Goal: Information Seeking & Learning: Compare options

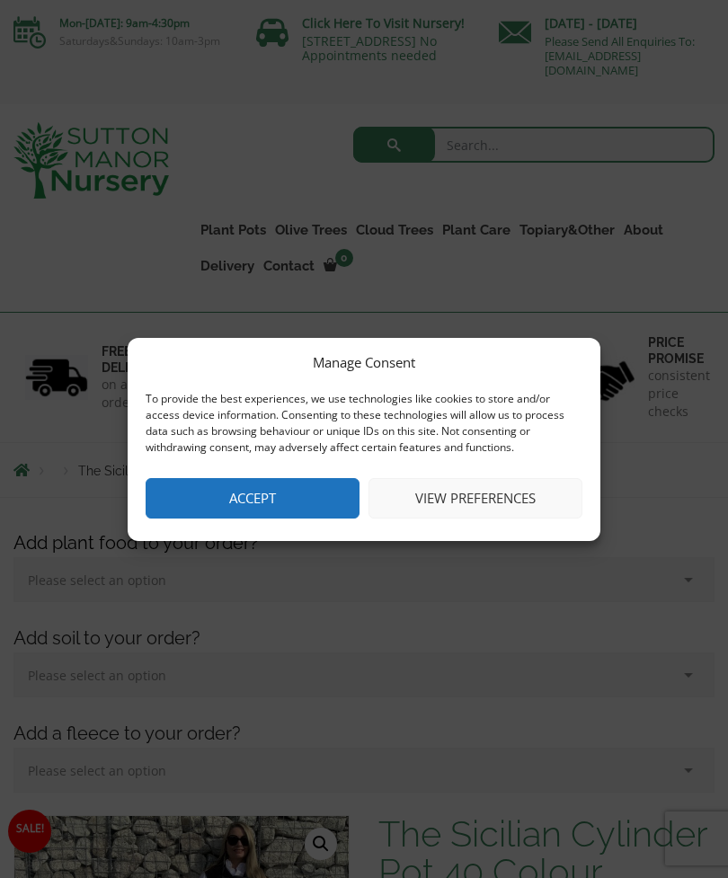
click at [317, 500] on button "Accept" at bounding box center [253, 498] width 214 height 40
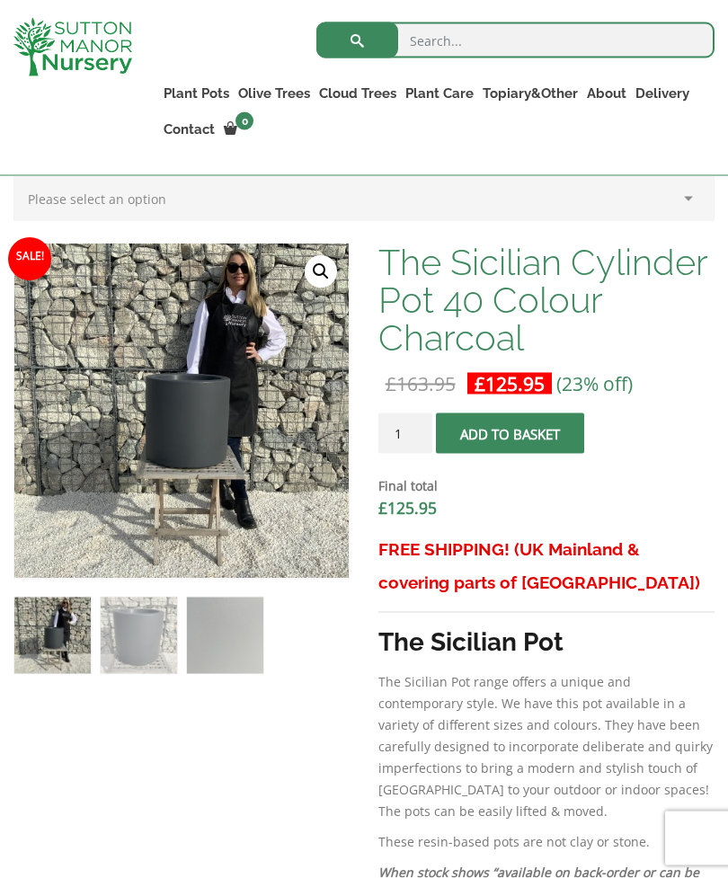
scroll to position [572, 0]
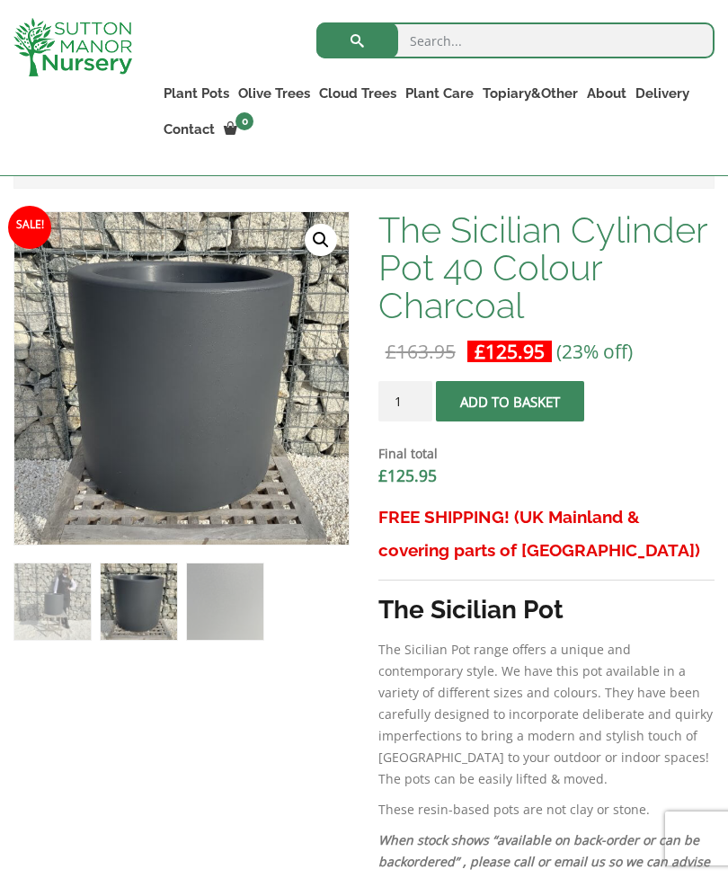
click at [245, 459] on img at bounding box center [463, 661] width 899 height 899
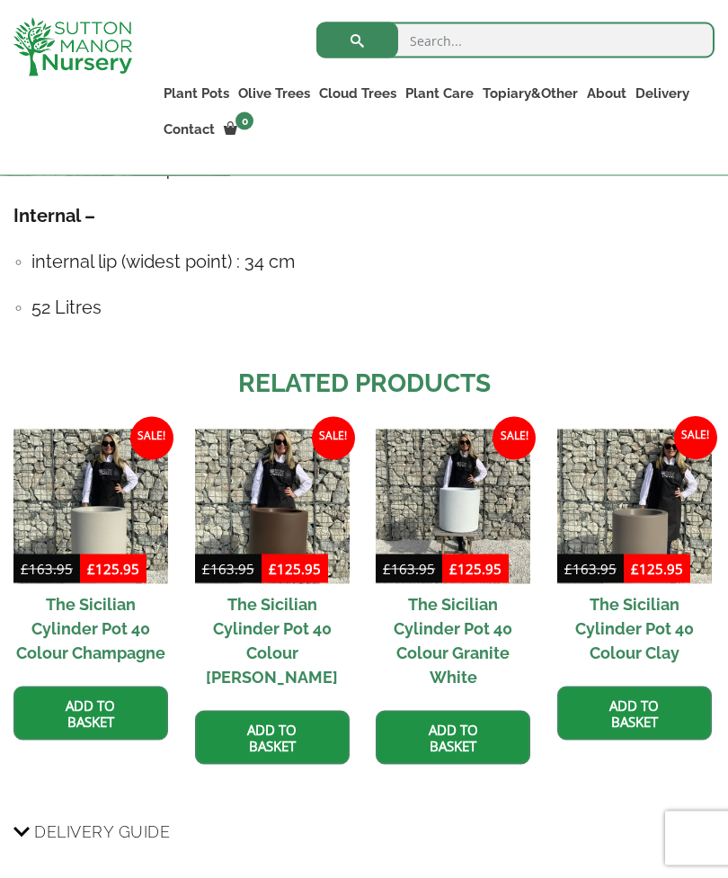
scroll to position [1821, 0]
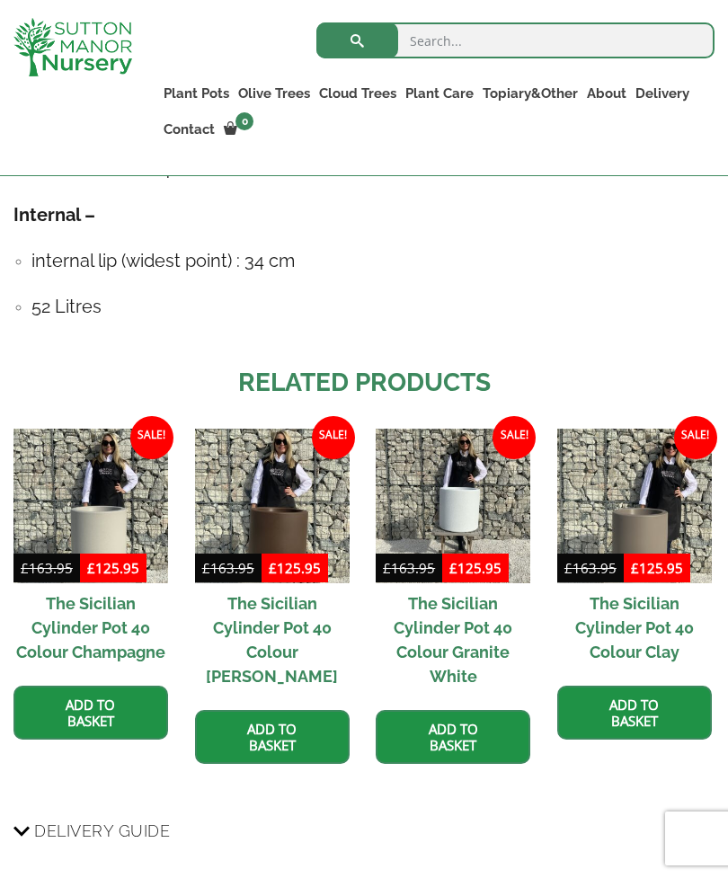
click at [461, 477] on img at bounding box center [453, 506] width 155 height 155
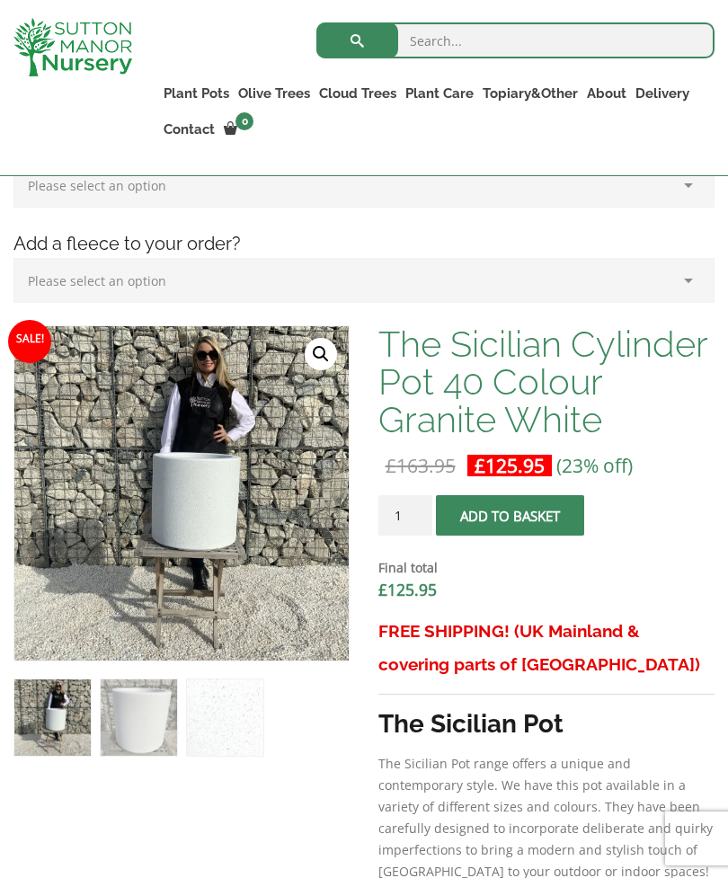
scroll to position [520, 0]
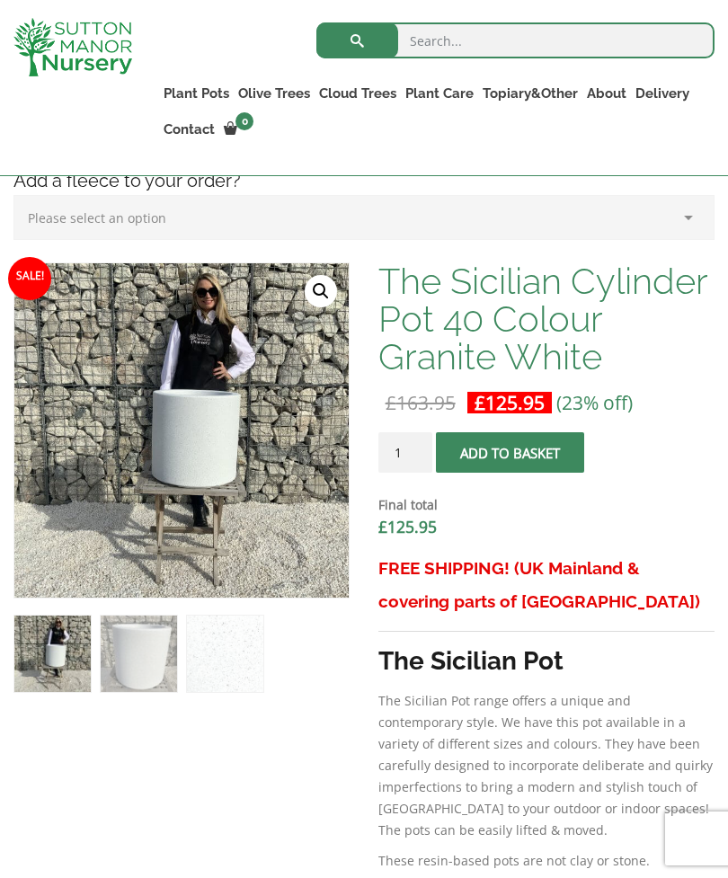
click at [197, 413] on img at bounding box center [463, 712] width 899 height 899
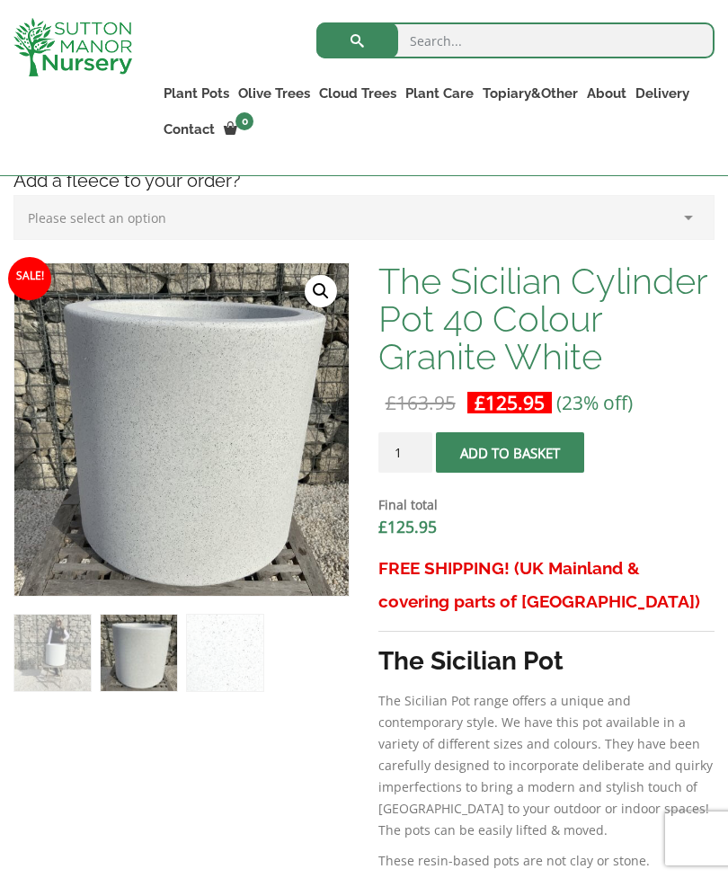
click at [316, 298] on link "🔍" at bounding box center [321, 291] width 32 height 32
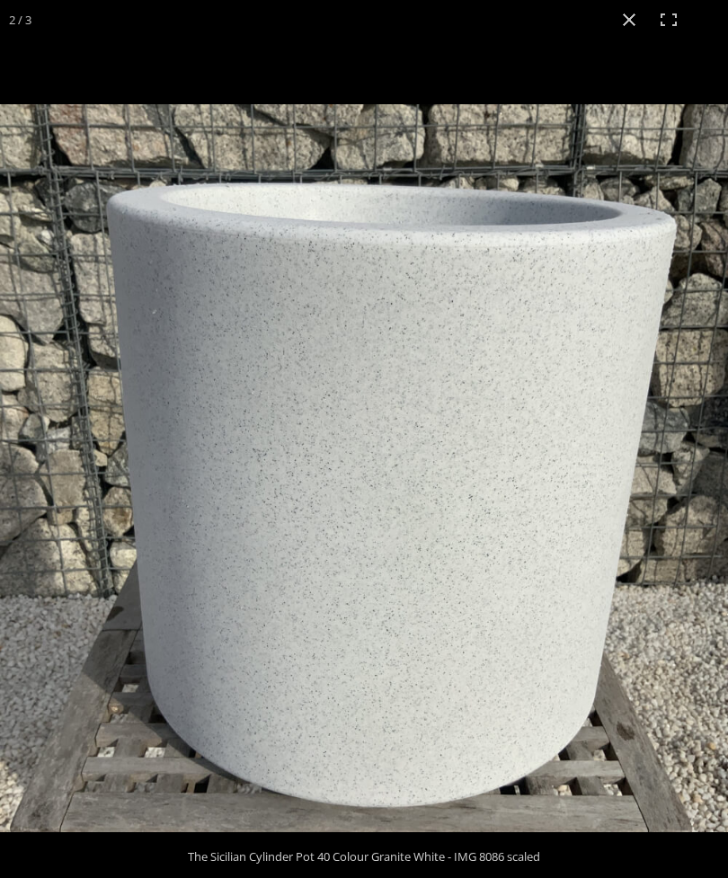
click at [635, 32] on button "Close (Esc)" at bounding box center [629, 20] width 40 height 40
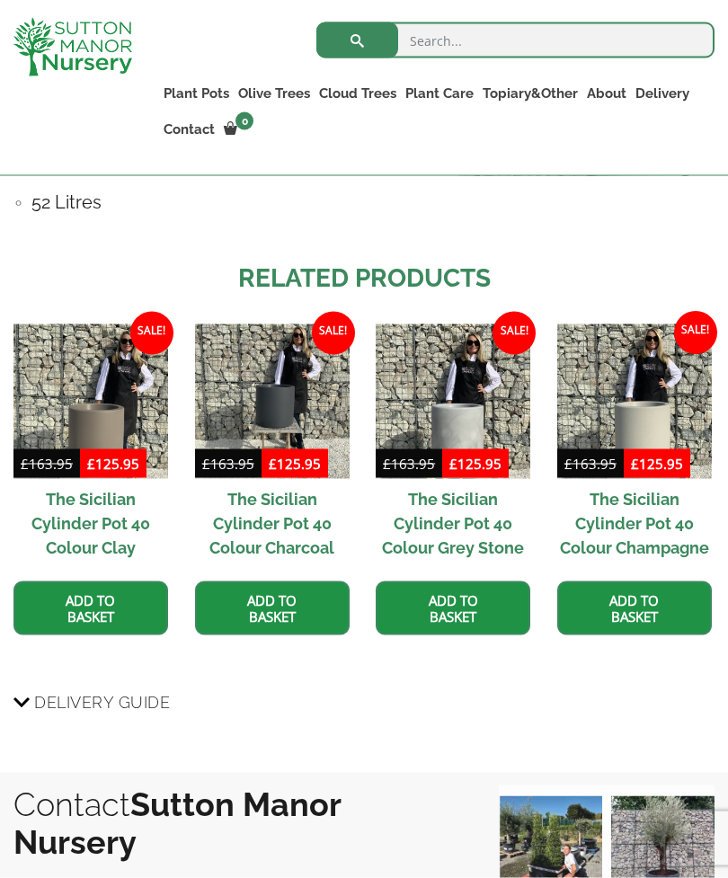
scroll to position [1926, 0]
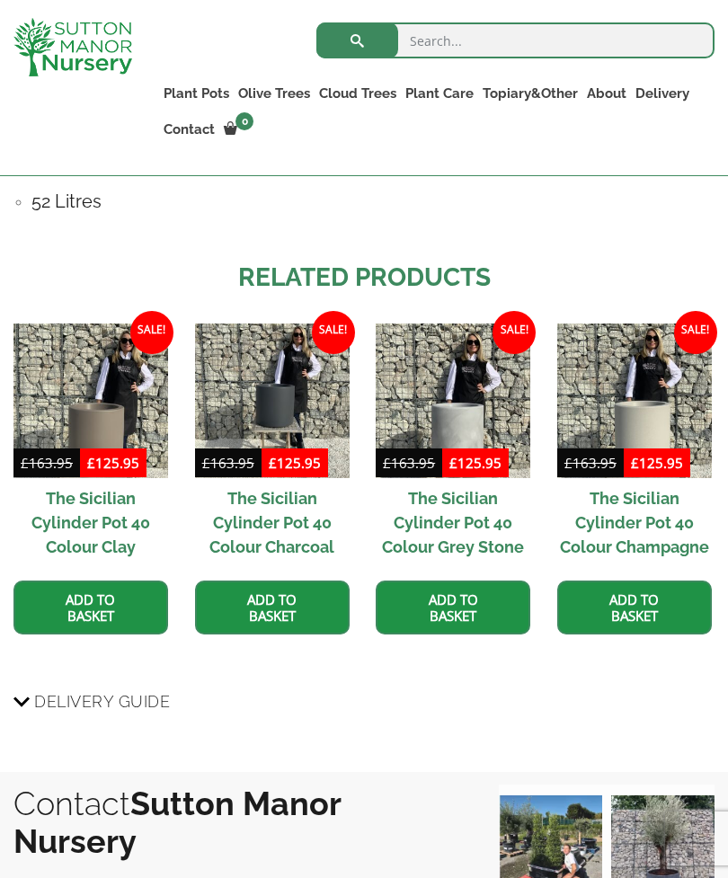
click at [649, 393] on img at bounding box center [634, 401] width 155 height 155
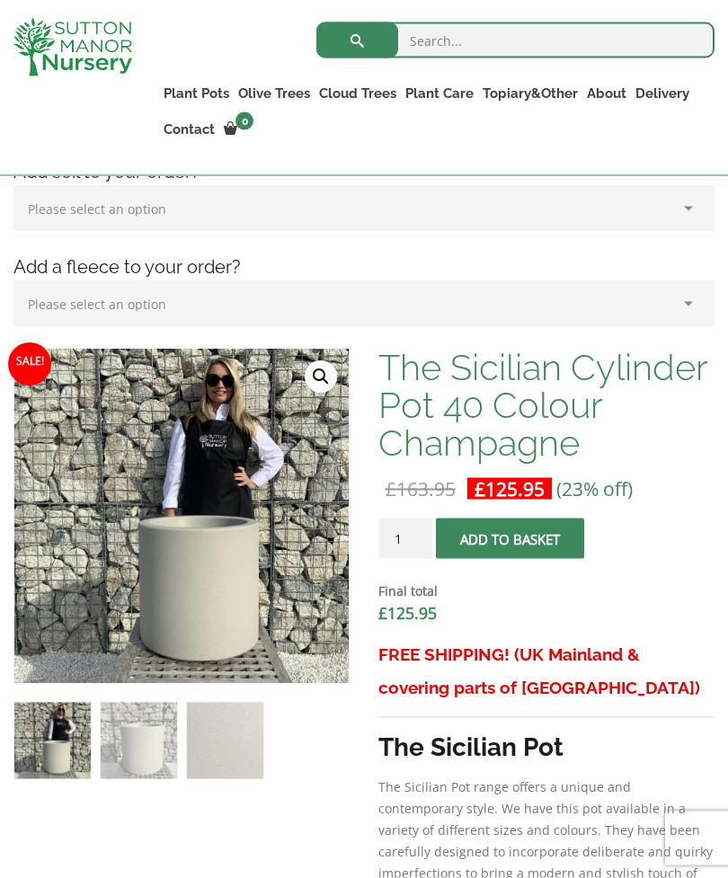
scroll to position [467, 0]
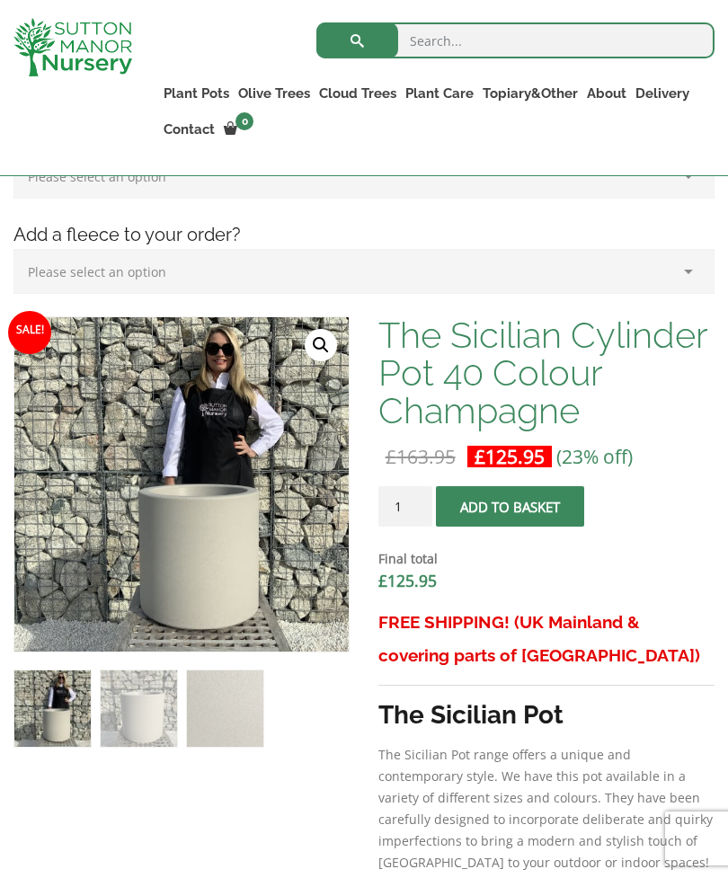
click at [190, 543] on img at bounding box center [463, 766] width 899 height 899
click at [331, 346] on link "🔍" at bounding box center [321, 345] width 32 height 32
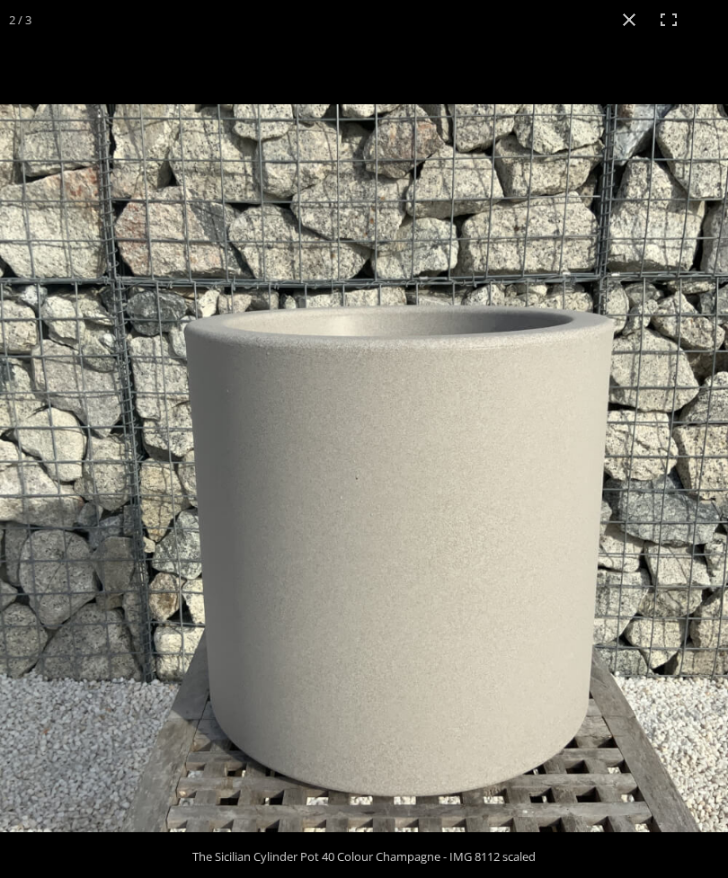
click at [623, 33] on button "Close (Esc)" at bounding box center [629, 20] width 40 height 40
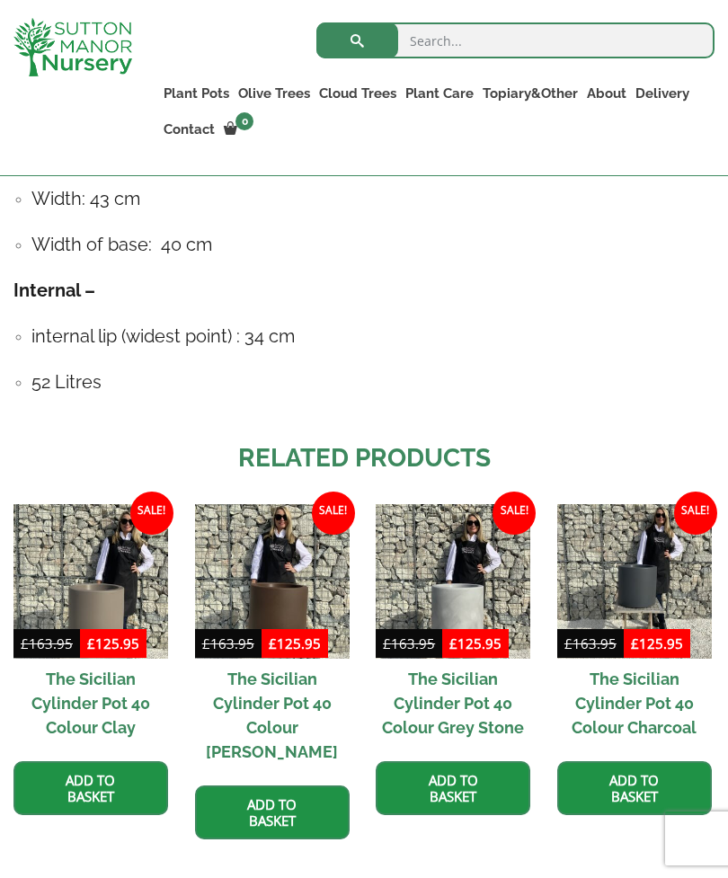
scroll to position [1744, 0]
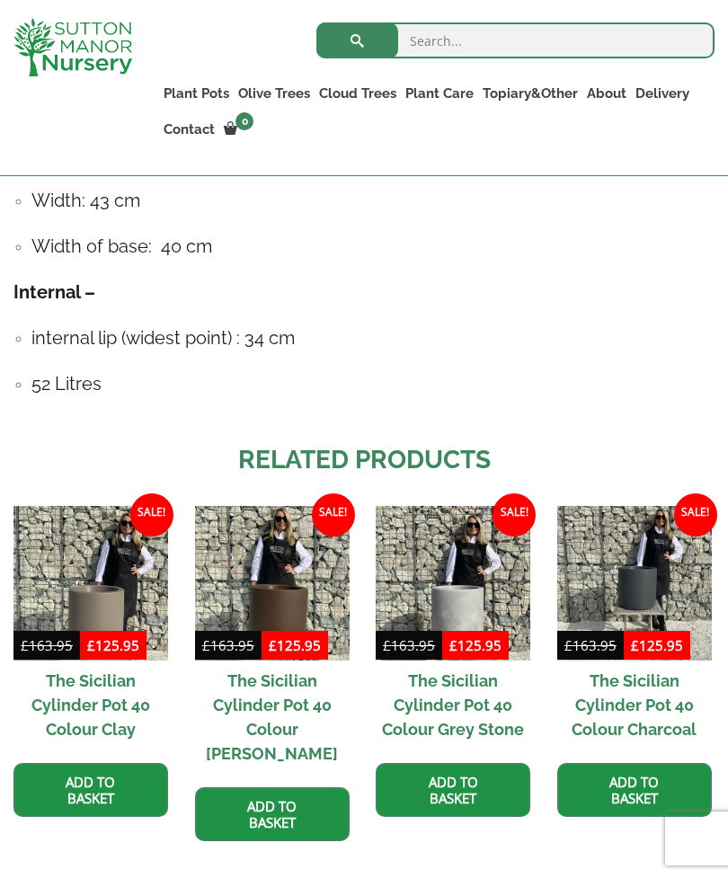
click at [472, 564] on img at bounding box center [453, 583] width 155 height 155
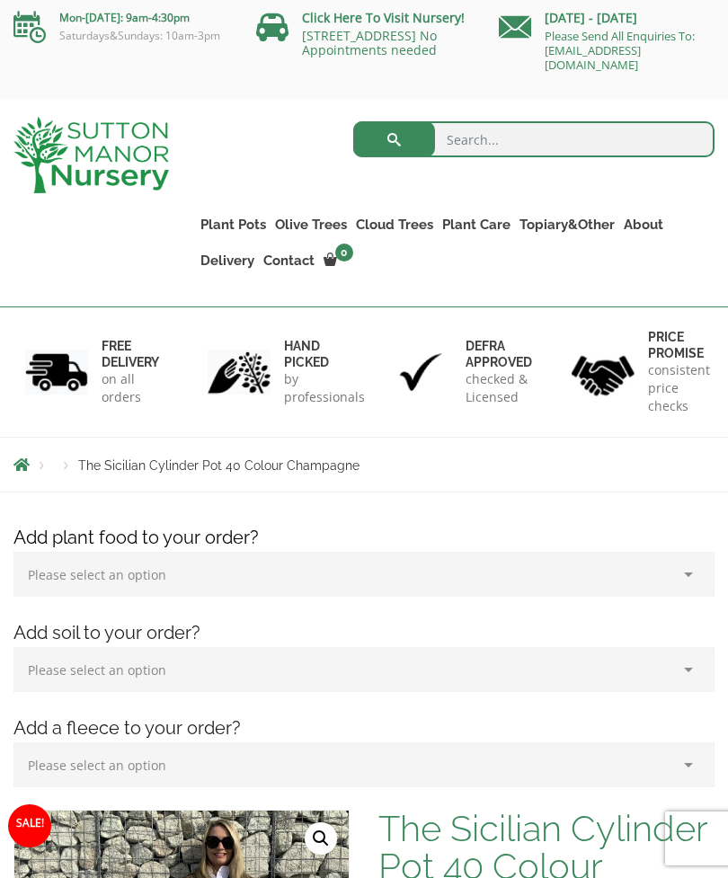
scroll to position [0, 0]
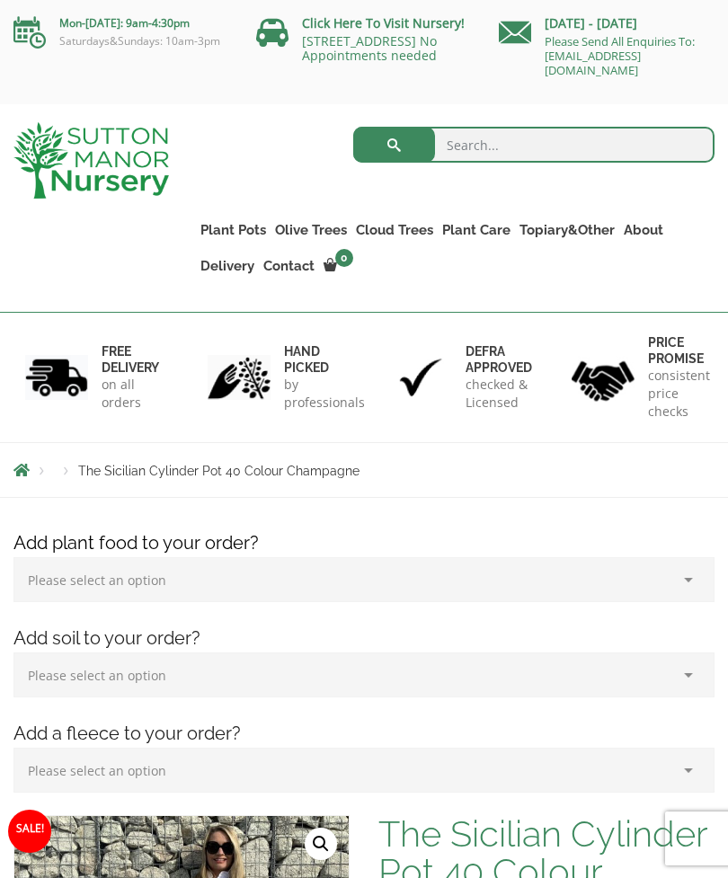
click at [581, 146] on input "search" at bounding box center [534, 145] width 362 height 36
type input "Pot"
click at [394, 145] on button "submit" at bounding box center [394, 145] width 82 height 36
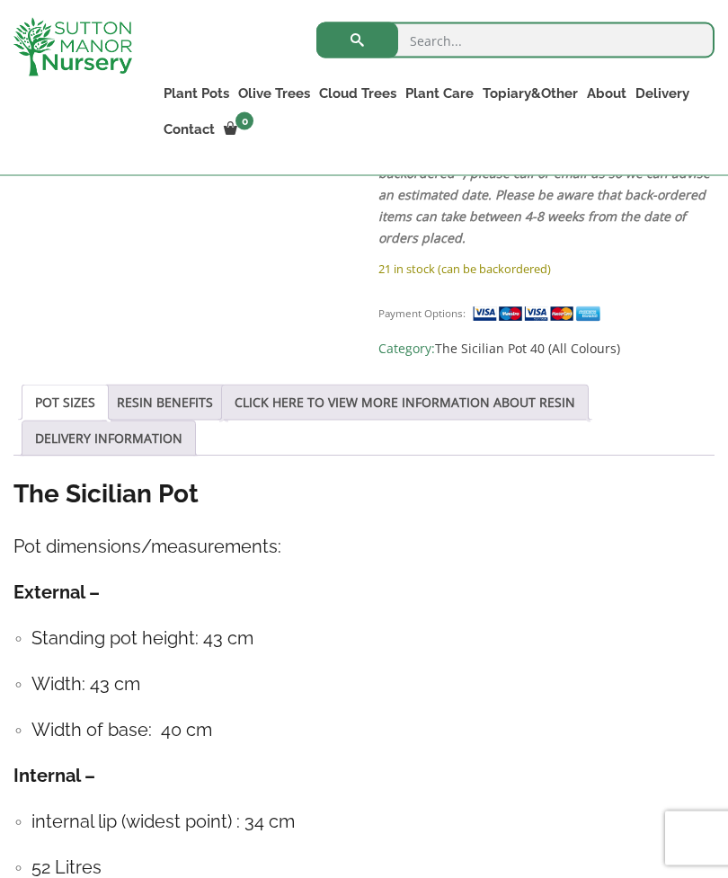
scroll to position [1262, 0]
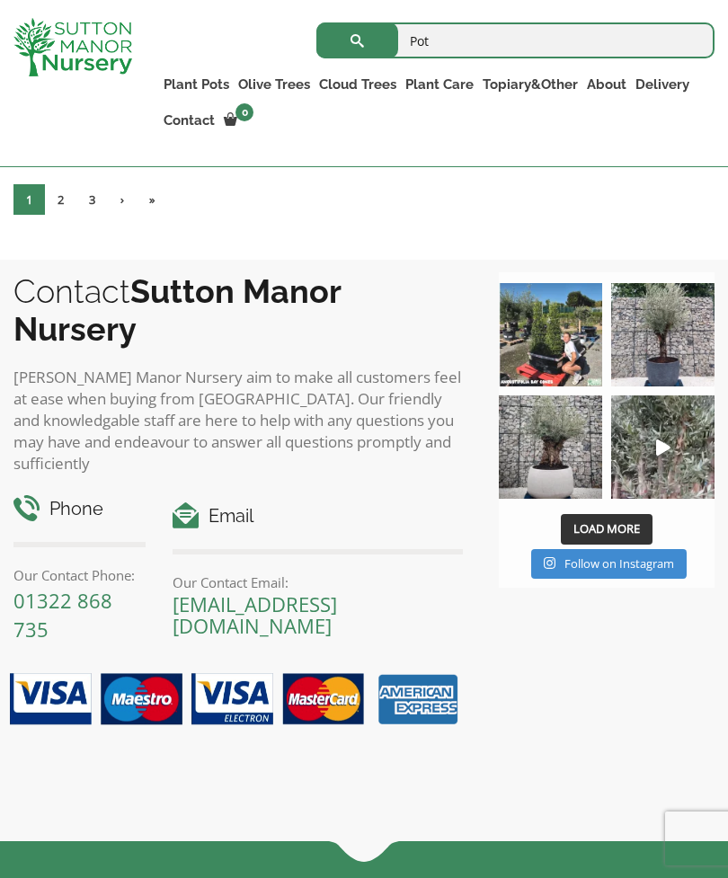
scroll to position [7396, 0]
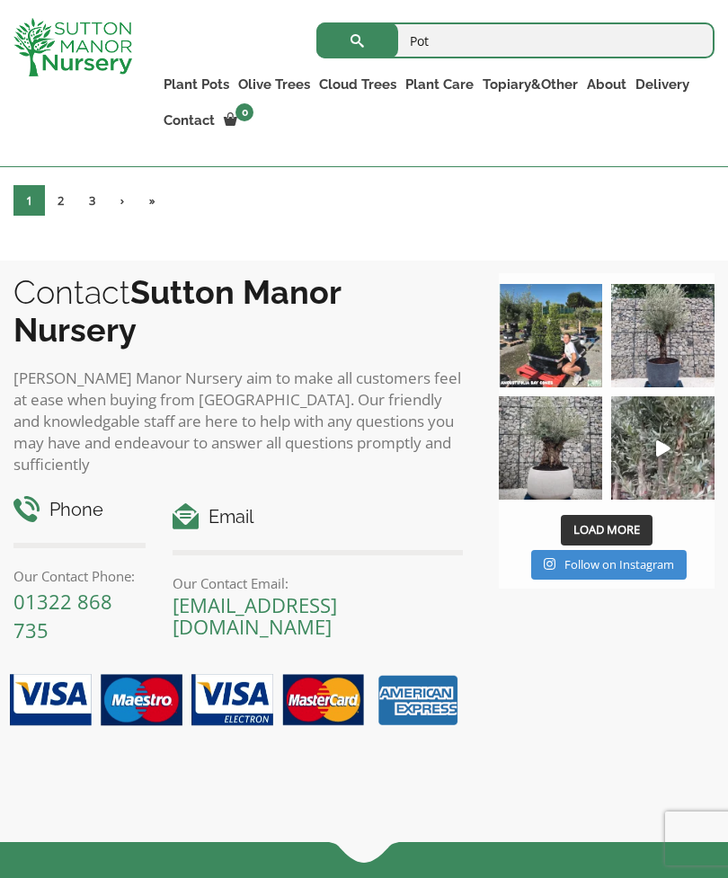
click at [65, 216] on link "2" at bounding box center [60, 200] width 31 height 31
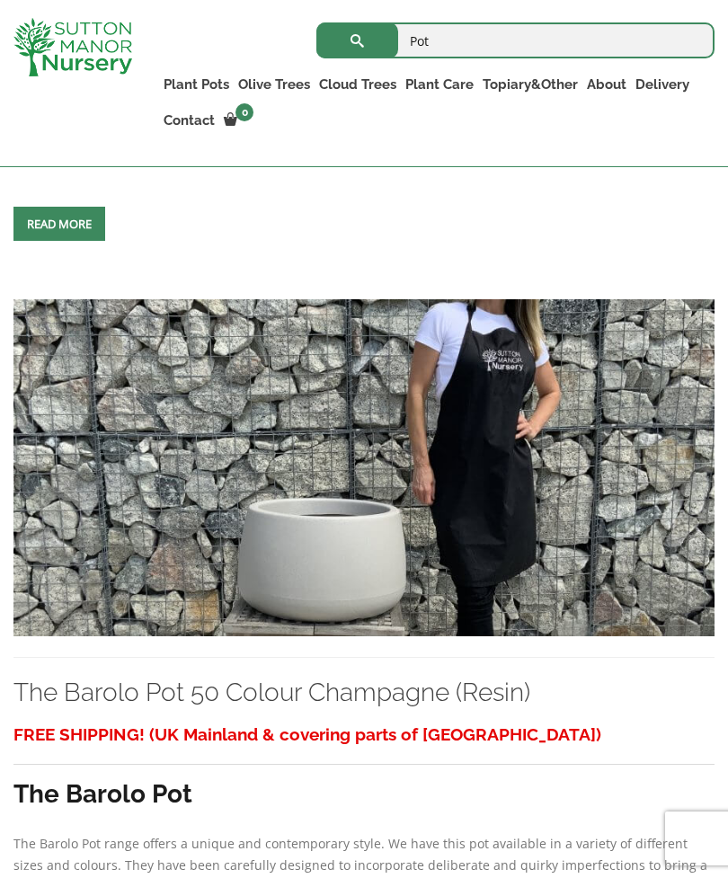
scroll to position [3683, 0]
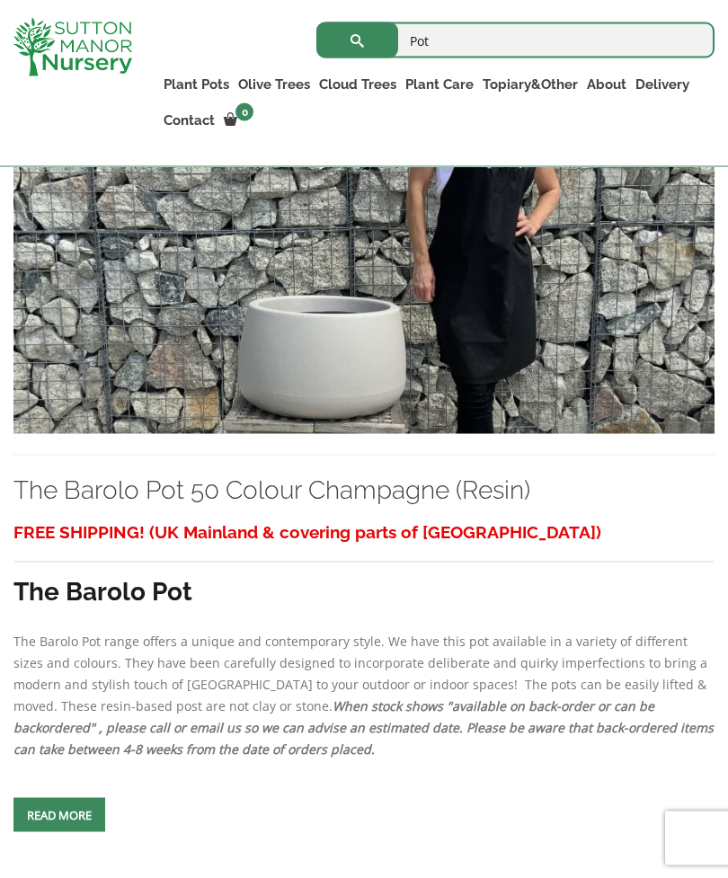
click at [356, 425] on img at bounding box center [363, 265] width 701 height 337
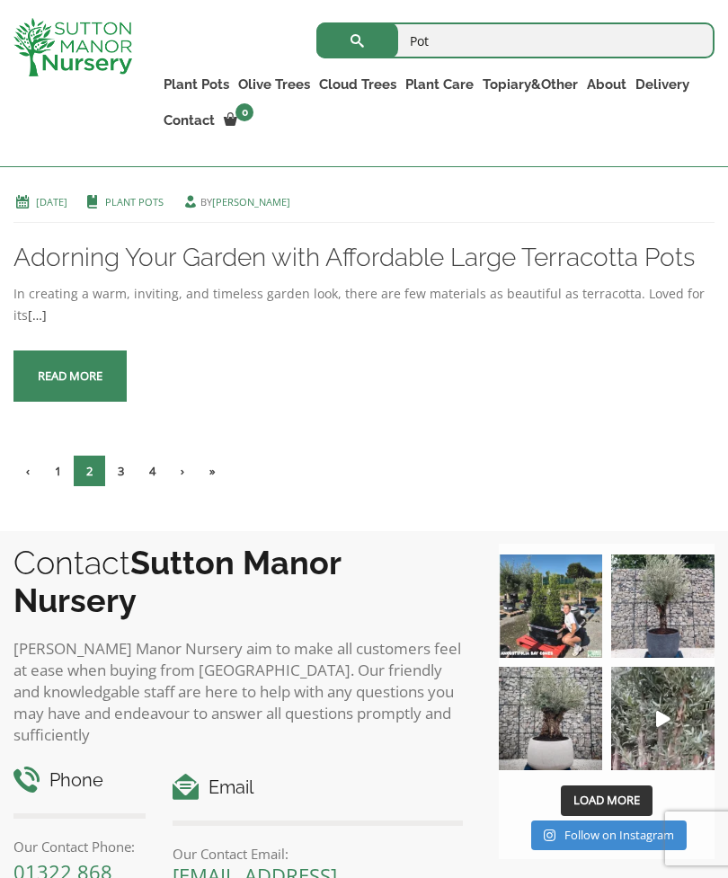
scroll to position [6065, 0]
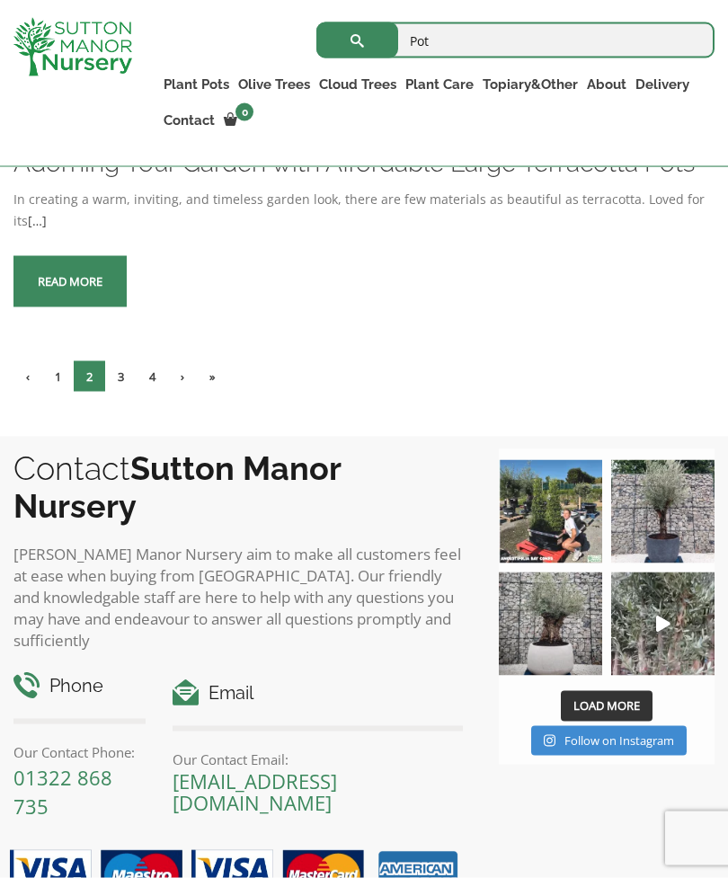
click at [127, 392] on link "3" at bounding box center [120, 376] width 31 height 31
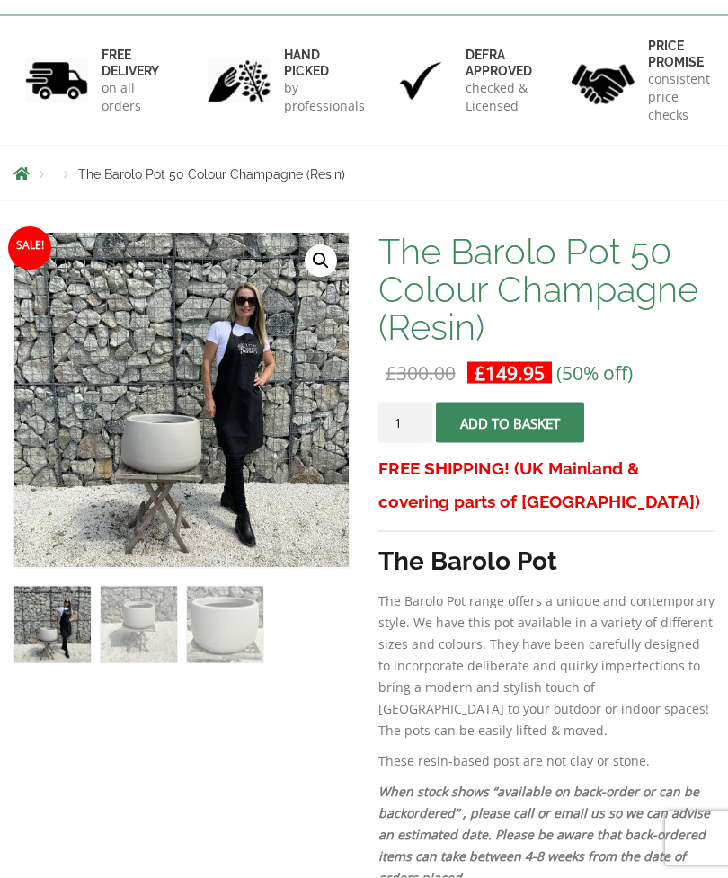
scroll to position [334, 0]
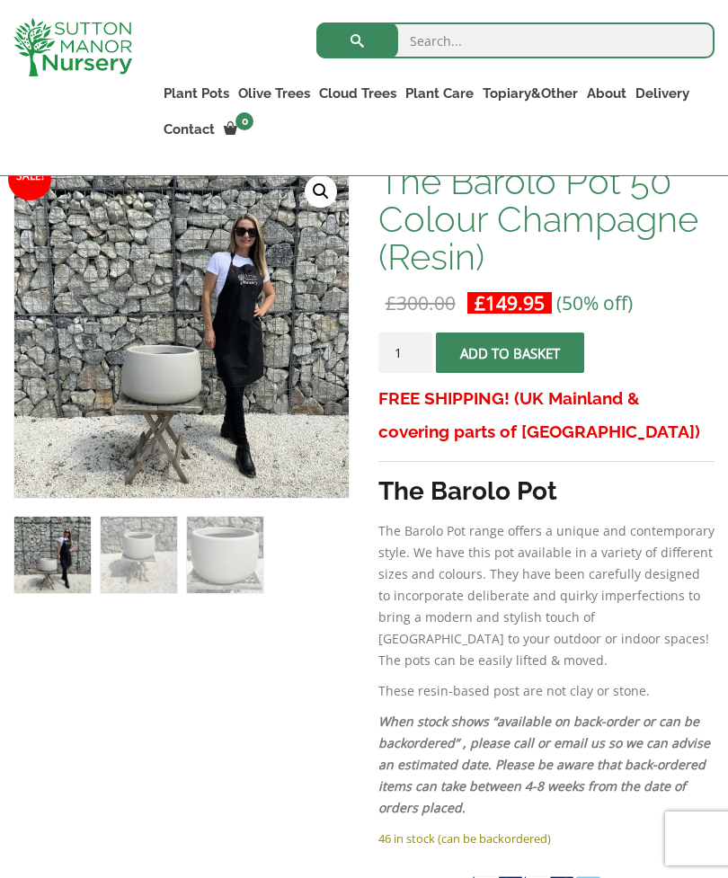
click at [321, 205] on link "🔍" at bounding box center [321, 191] width 32 height 32
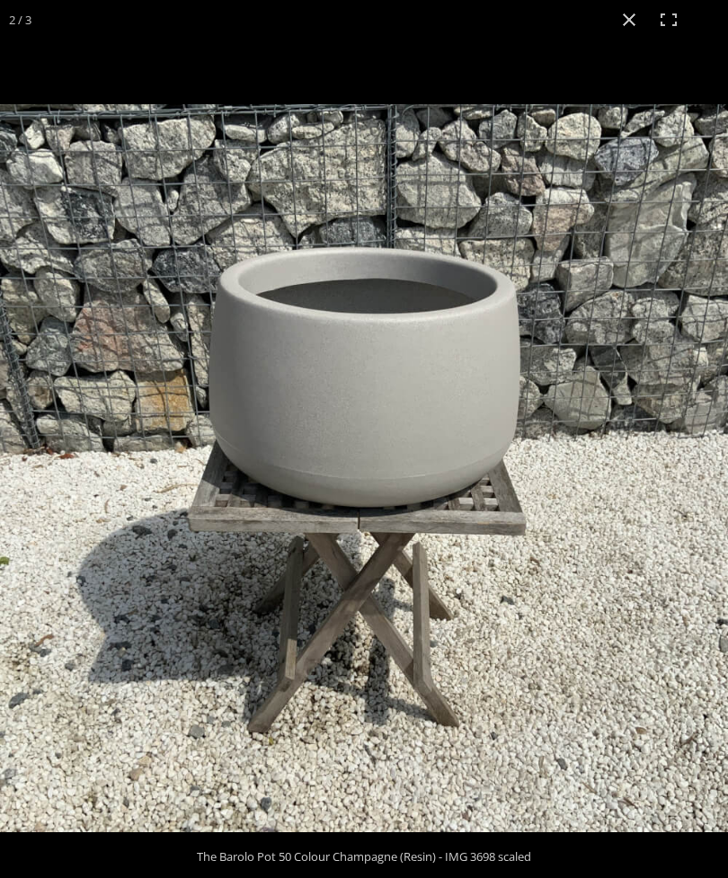
click at [637, 34] on button "Close (Esc)" at bounding box center [629, 20] width 40 height 40
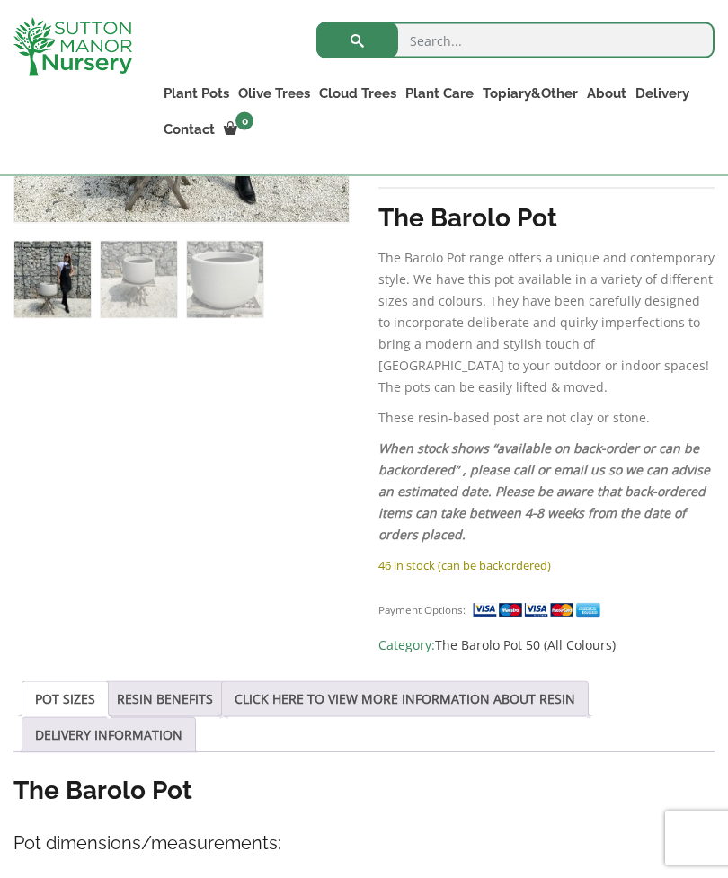
scroll to position [657, 0]
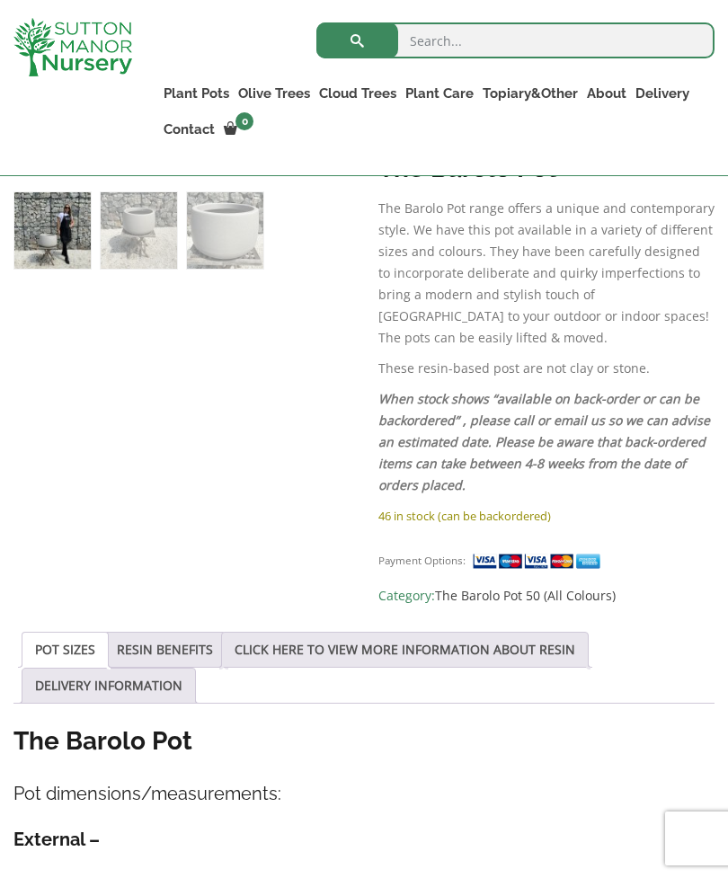
click at [187, 633] on link "RESIN BENEFITS" at bounding box center [165, 650] width 96 height 34
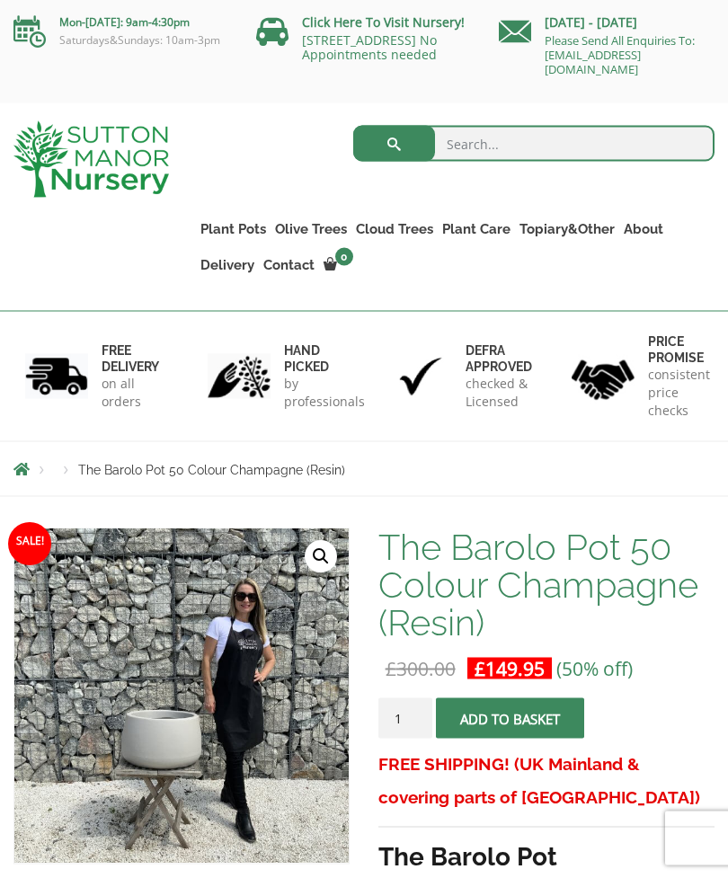
scroll to position [0, 0]
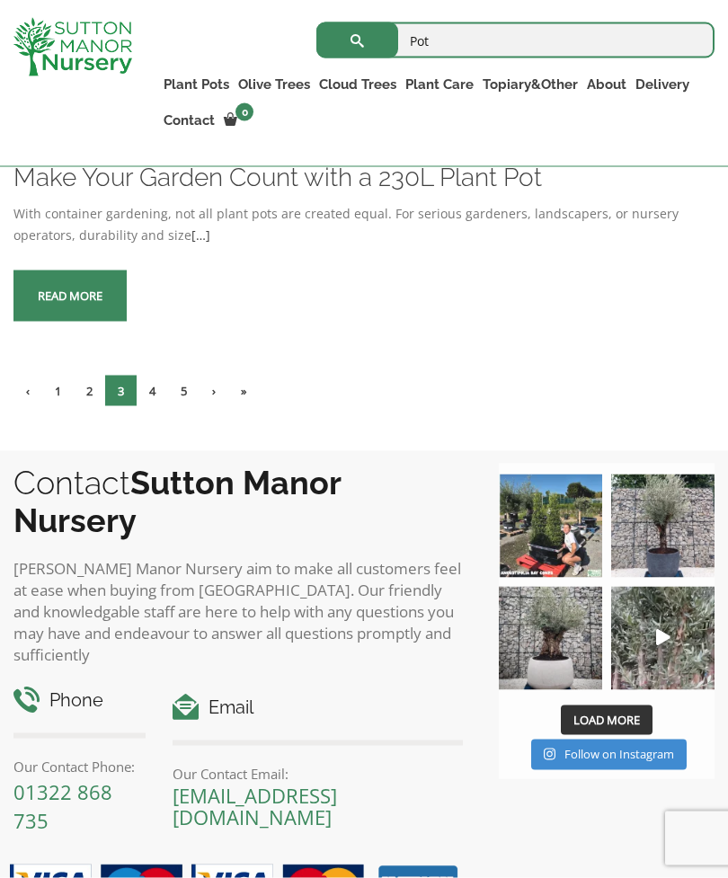
scroll to position [2974, 0]
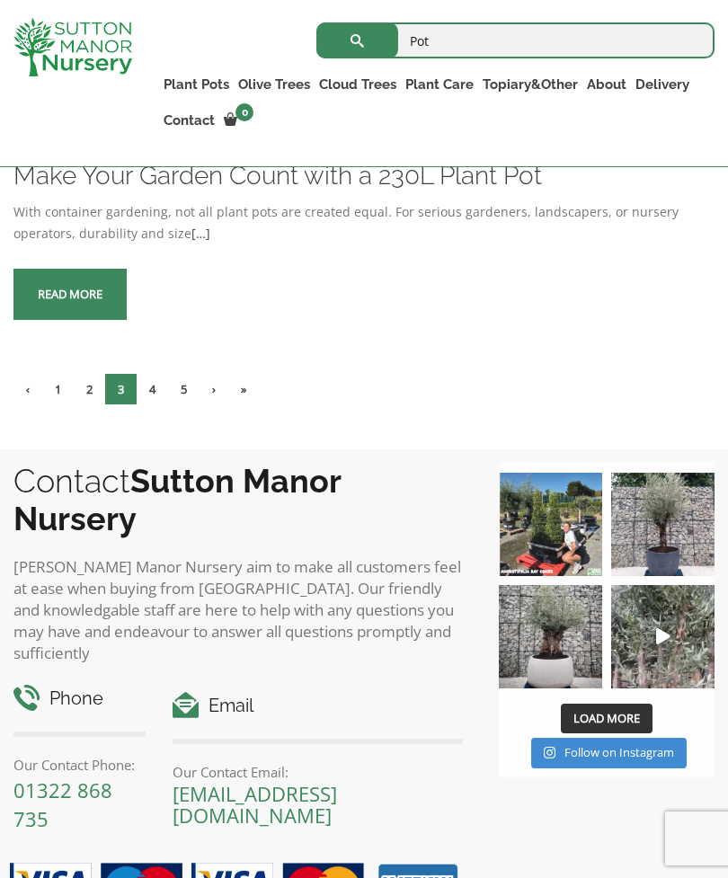
click at [0, 0] on link "Potting Service" at bounding box center [0, 0] width 0 height 0
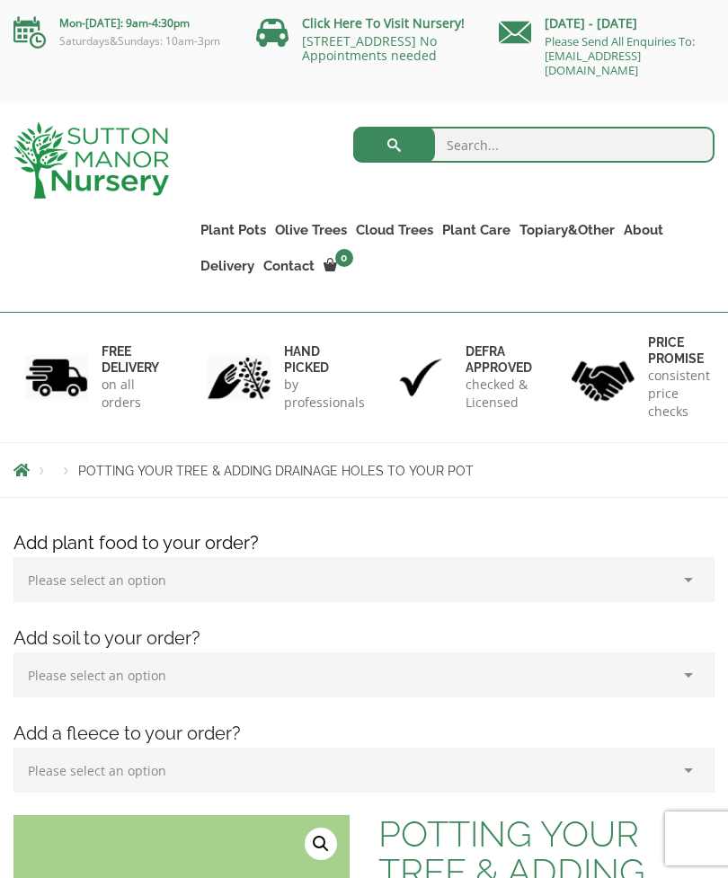
click at [244, 231] on link "Plant Pots" at bounding box center [233, 230] width 75 height 25
click at [0, 0] on link "Resin Bonded Pots" at bounding box center [0, 0] width 0 height 0
click at [0, 0] on link "Fibre Clay Pots" at bounding box center [0, 0] width 0 height 0
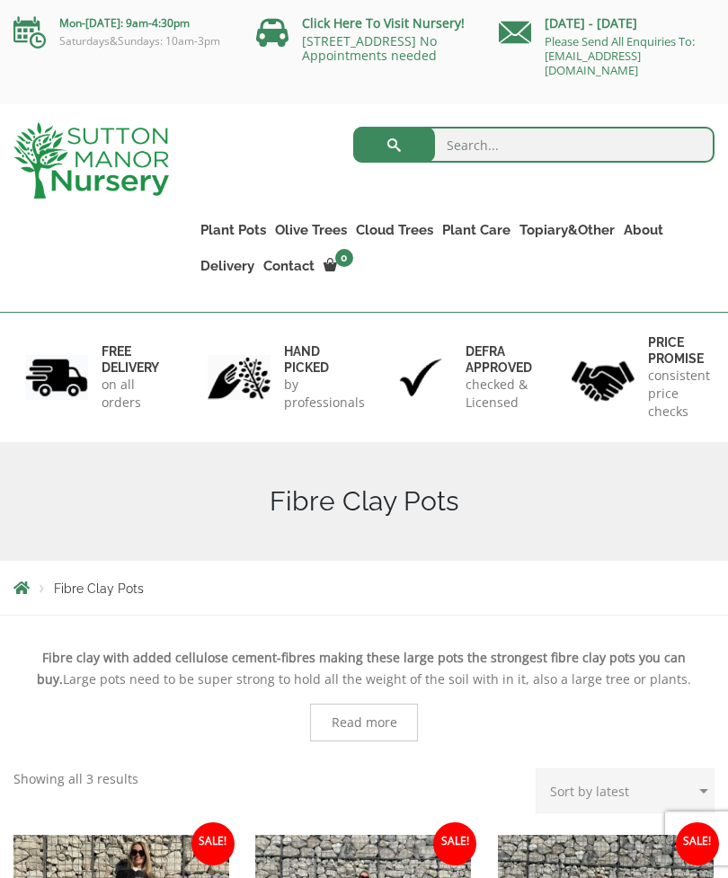
click at [0, 0] on link "The Olive Jar" at bounding box center [0, 0] width 0 height 0
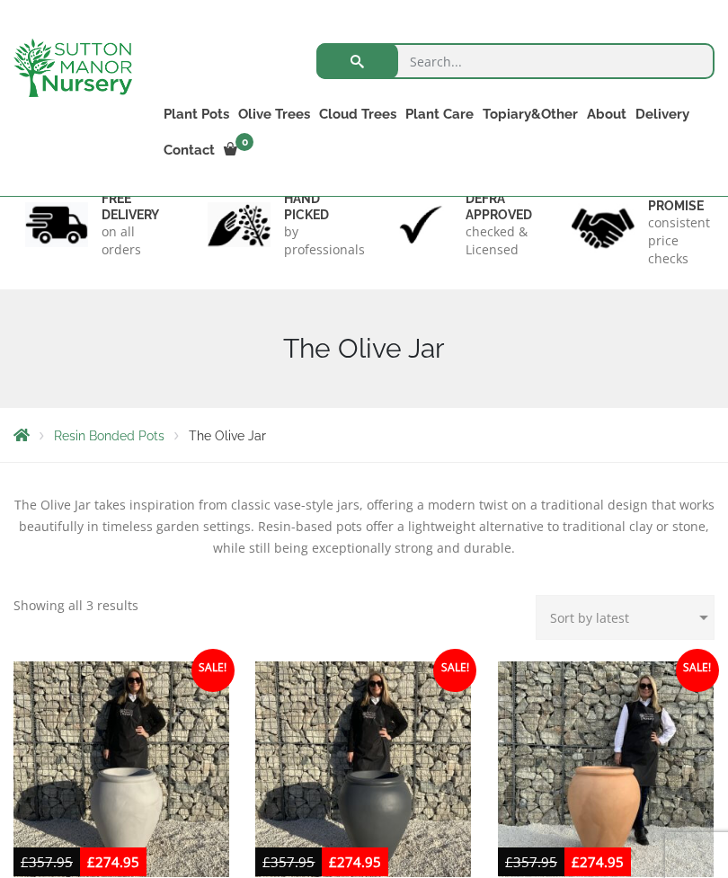
scroll to position [66, 0]
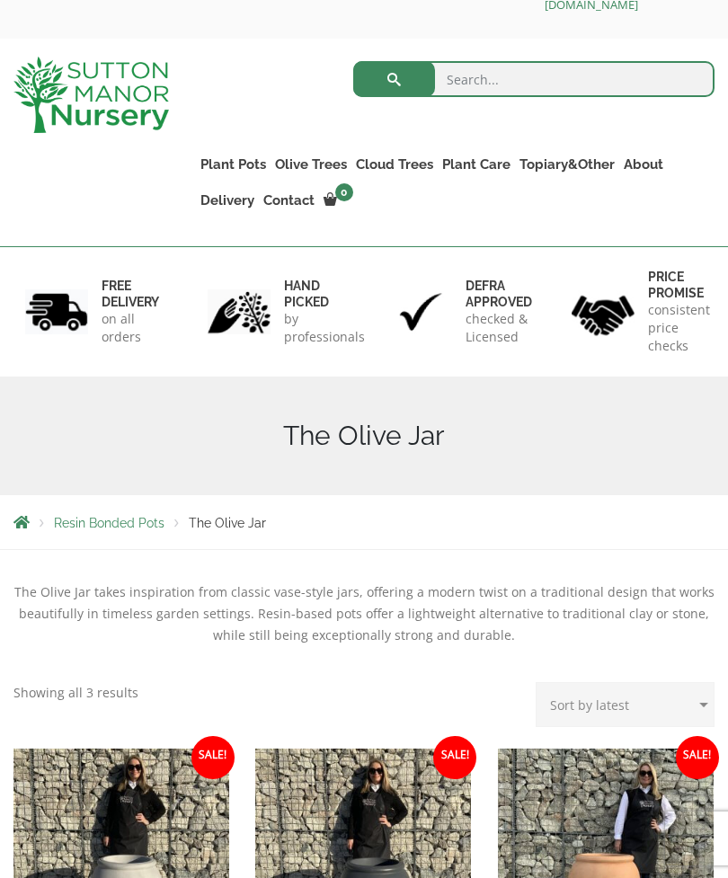
click at [0, 0] on link "The Milan Pots" at bounding box center [0, 0] width 0 height 0
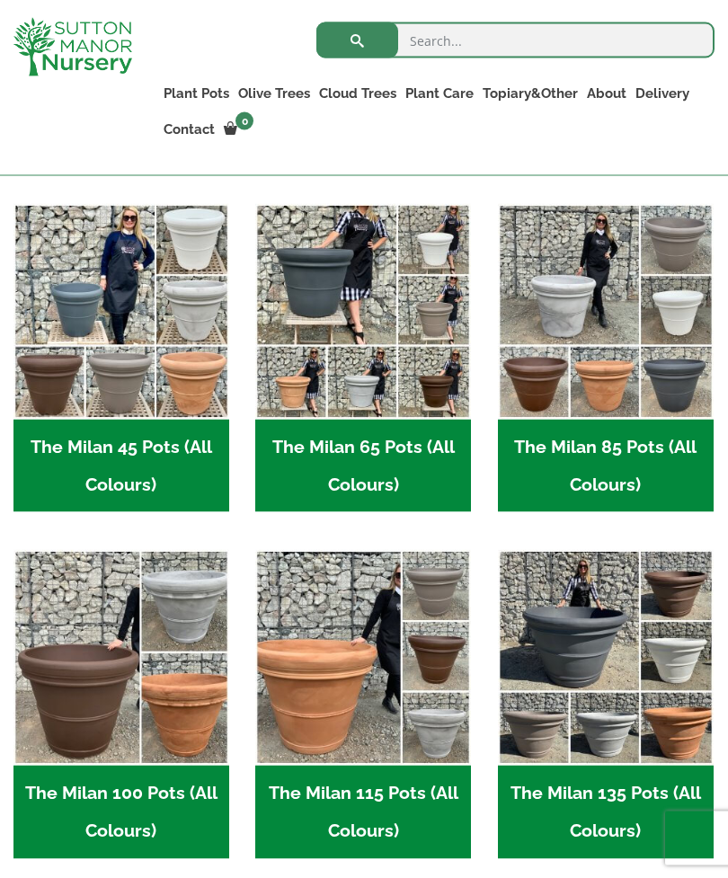
scroll to position [513, 0]
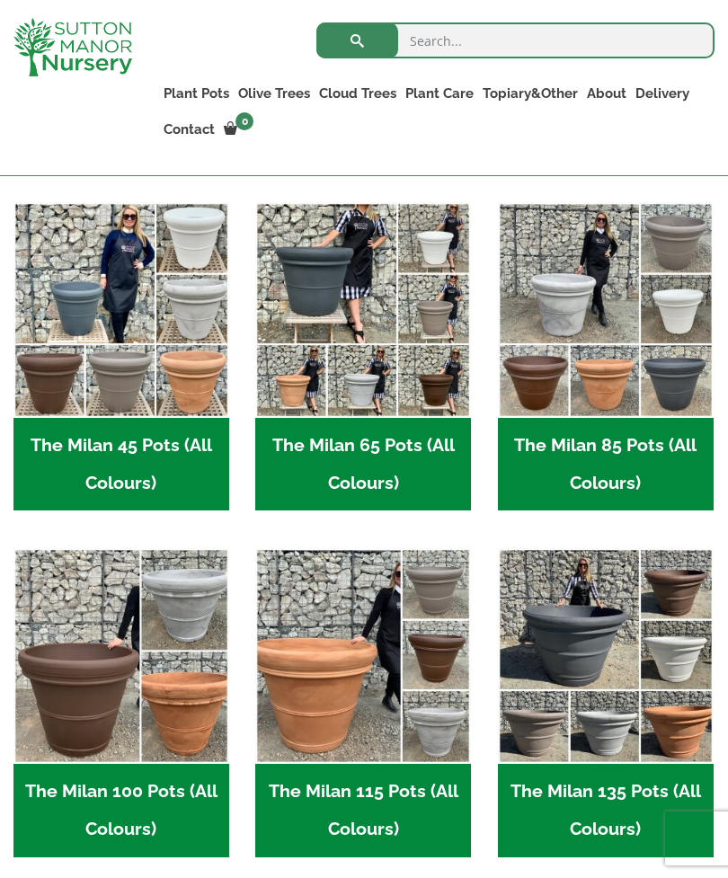
click at [79, 335] on img "Visit product category The Milan 45 Pots (All Colours)" at bounding box center [121, 310] width 216 height 216
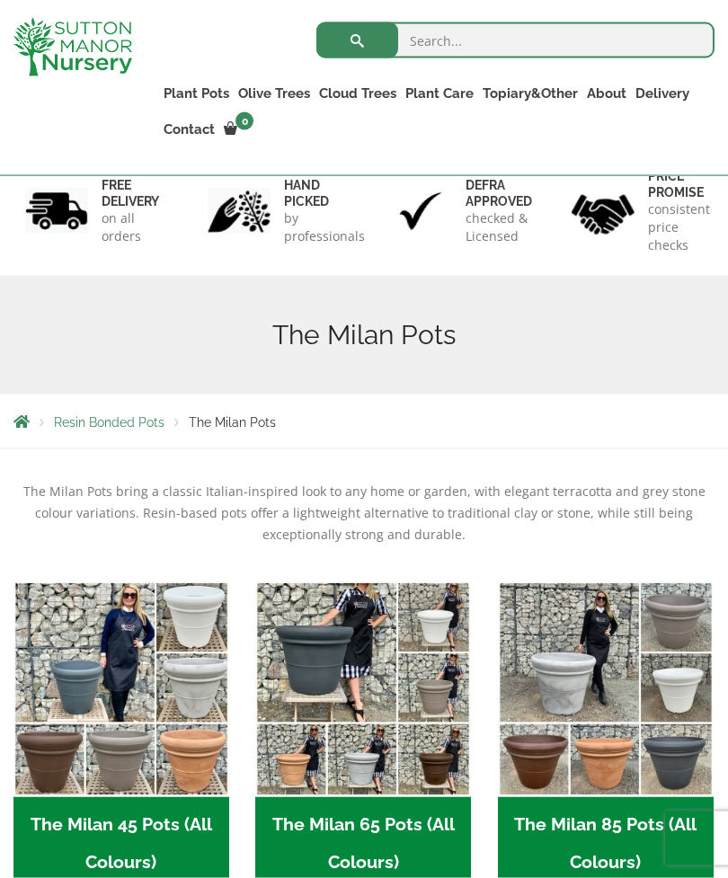
scroll to position [0, 0]
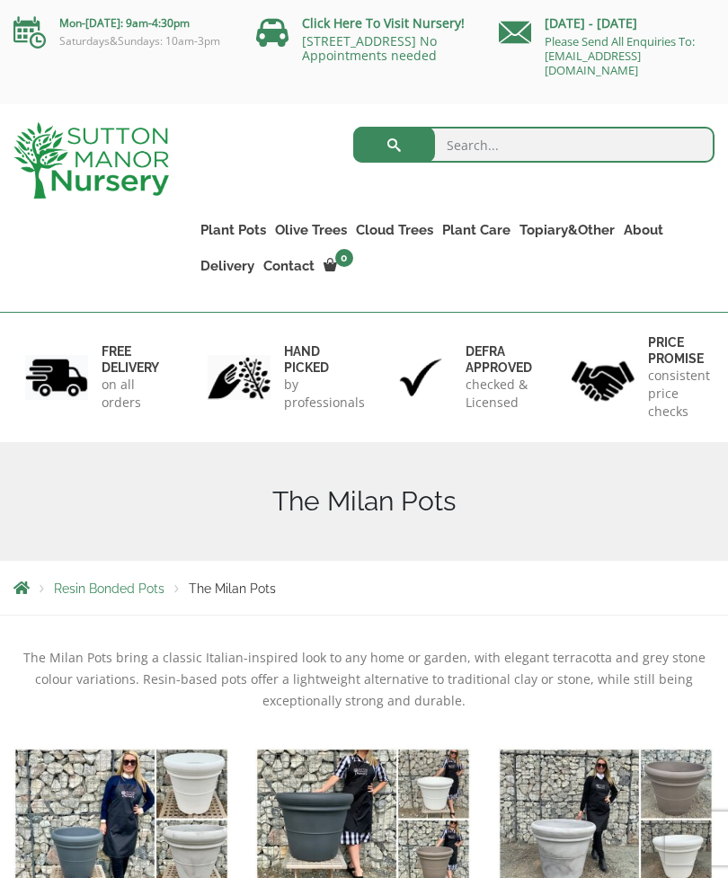
click at [0, 0] on link "The Capri Pots" at bounding box center [0, 0] width 0 height 0
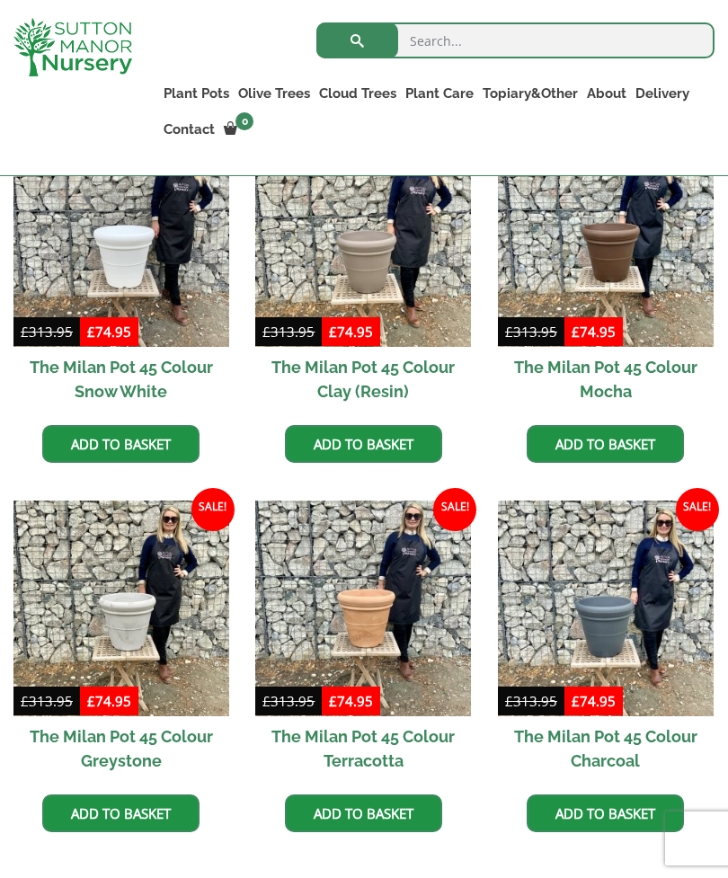
scroll to position [528, 0]
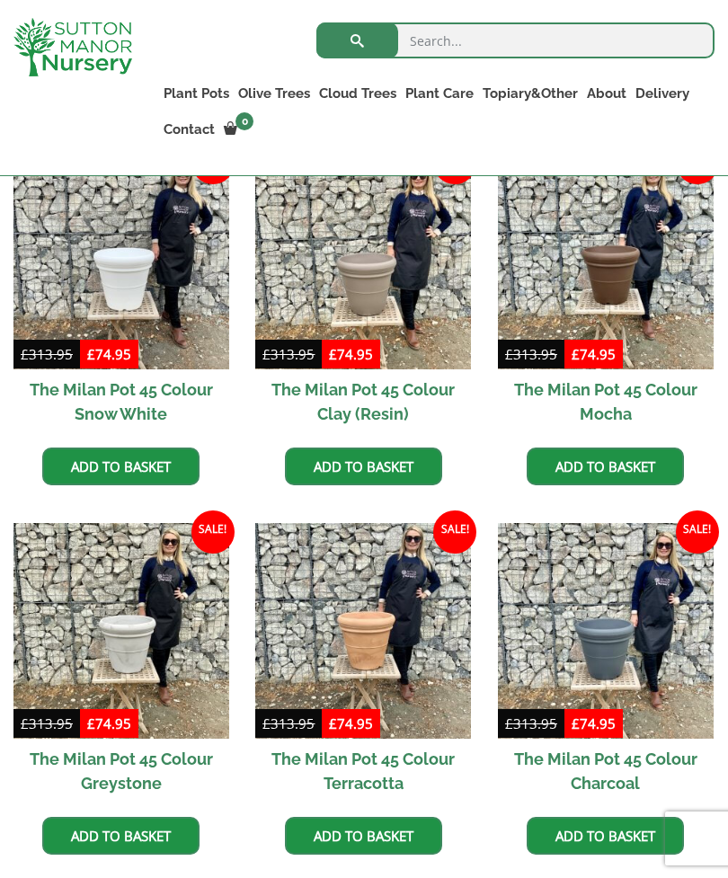
click at [115, 279] on img at bounding box center [121, 262] width 216 height 216
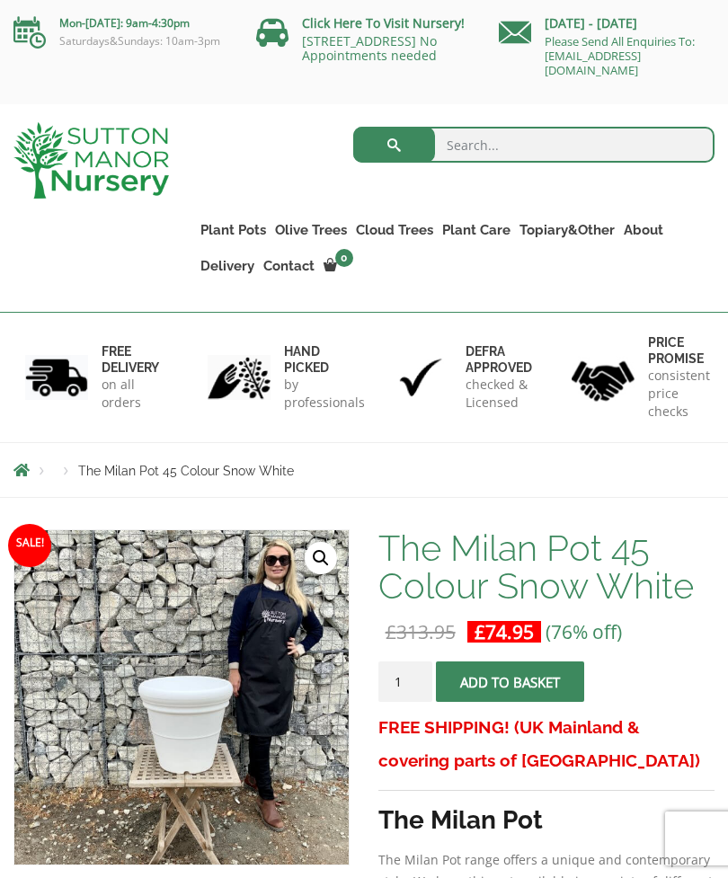
scroll to position [129, 0]
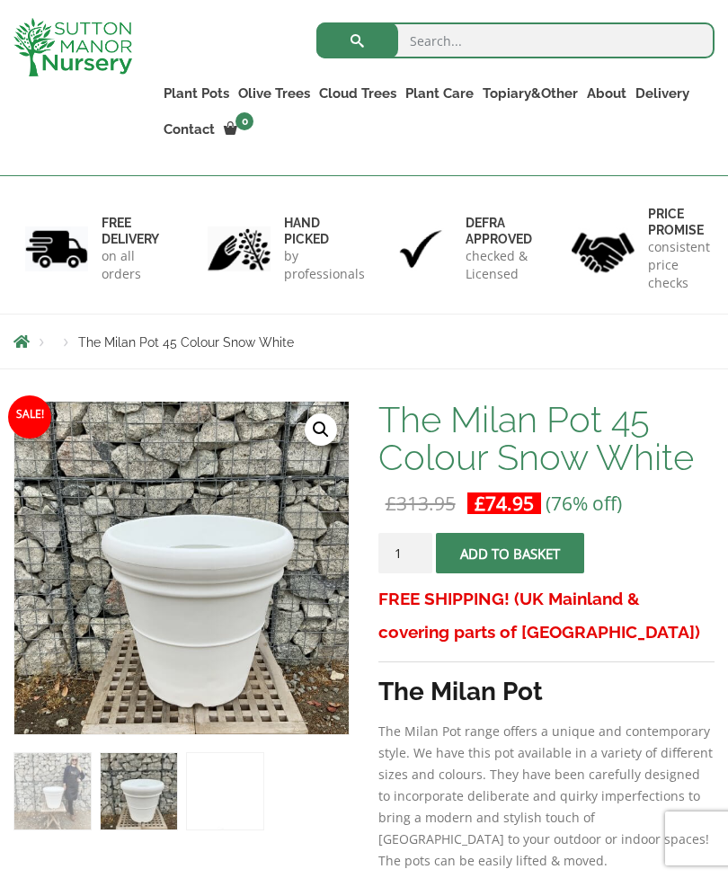
click at [318, 440] on link "🔍" at bounding box center [321, 429] width 32 height 32
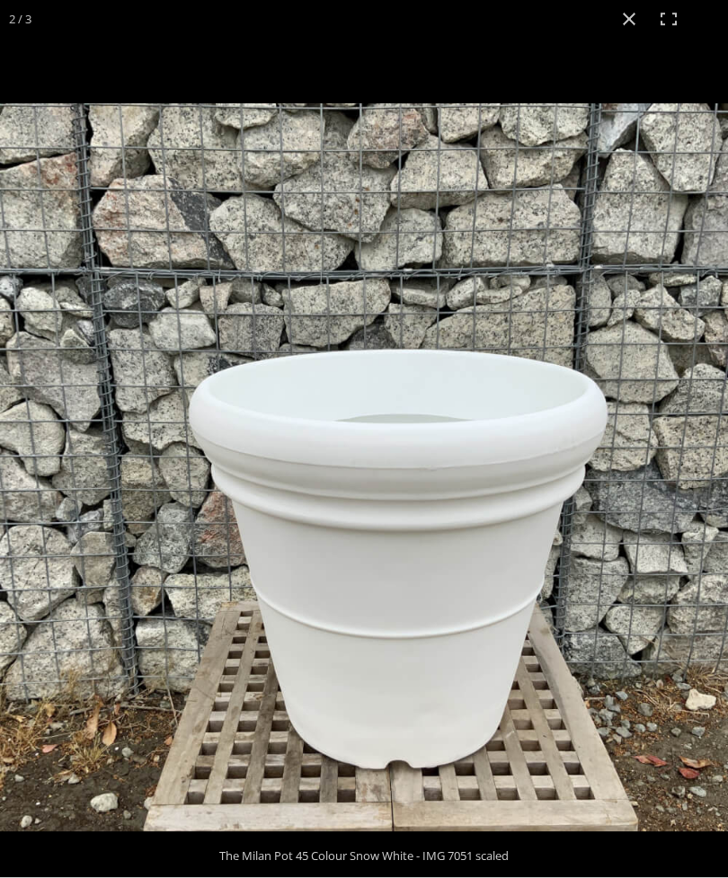
scroll to position [186, 0]
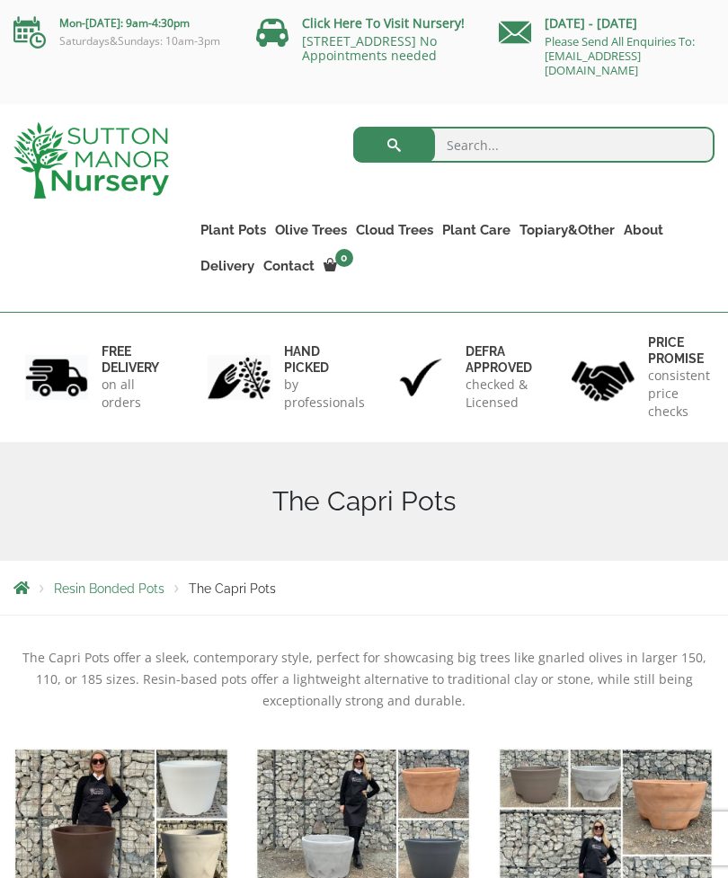
click at [0, 0] on link "The Brunello Pots" at bounding box center [0, 0] width 0 height 0
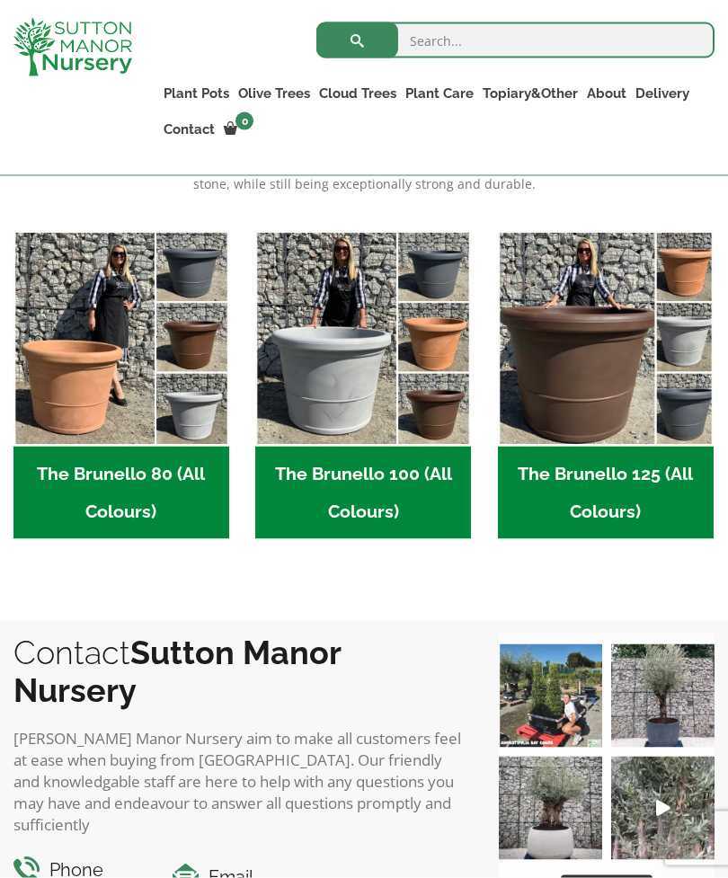
scroll to position [485, 0]
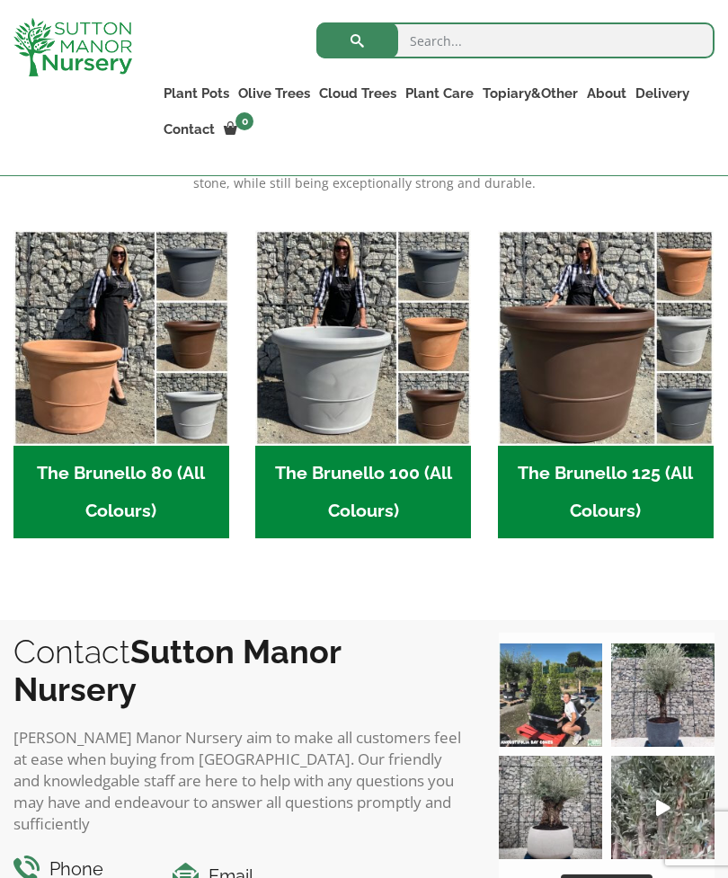
click at [134, 363] on img "Visit product category The Brunello 80 (All Colours)" at bounding box center [121, 338] width 216 height 216
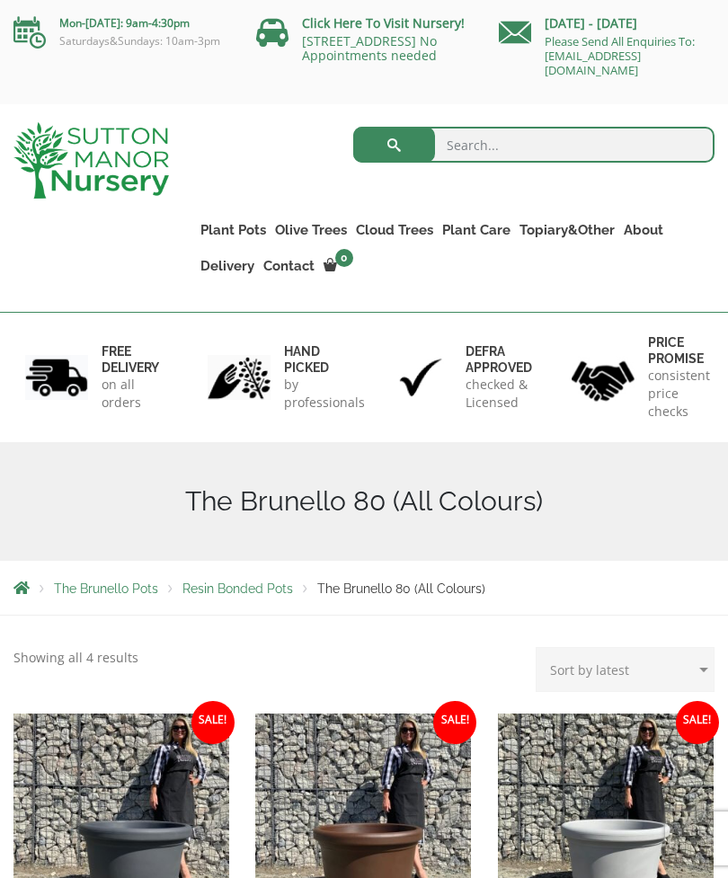
click at [0, 0] on link "The Venice Cube Pots" at bounding box center [0, 0] width 0 height 0
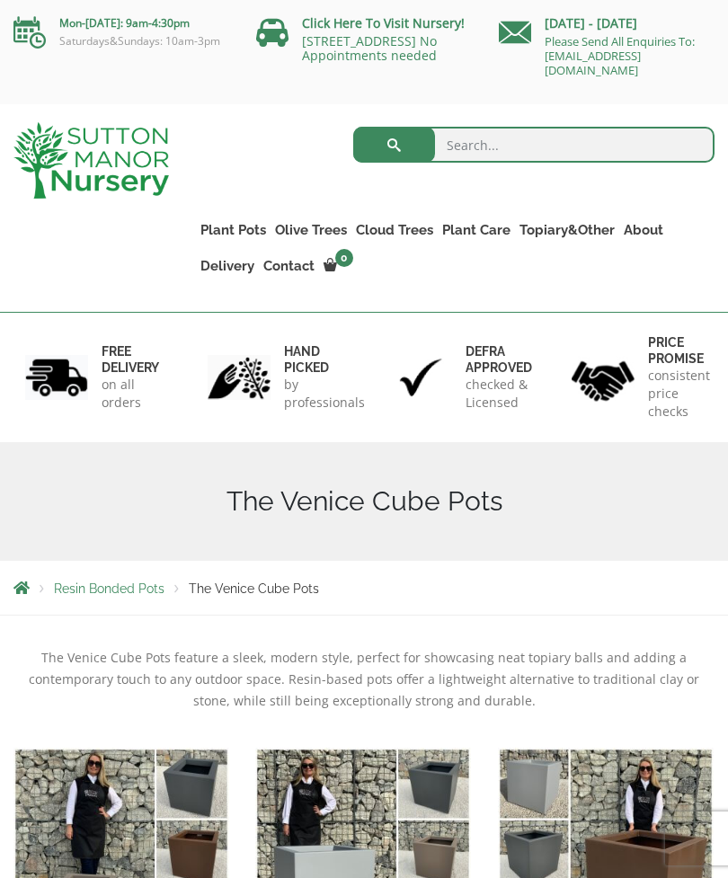
click at [0, 0] on link "The Barolo Pots" at bounding box center [0, 0] width 0 height 0
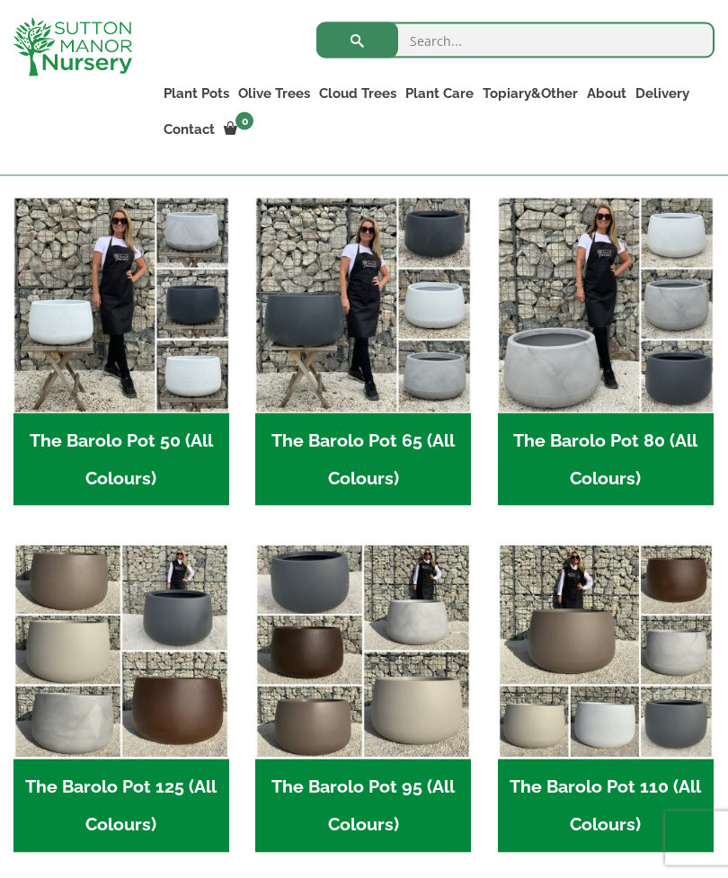
scroll to position [532, 0]
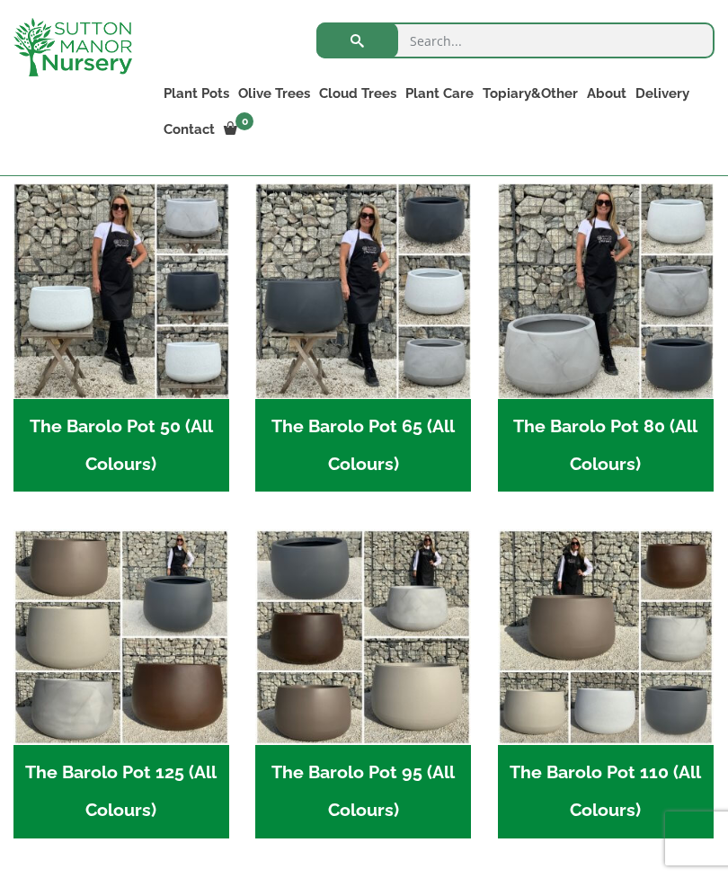
click at [60, 322] on img "Visit product category The Barolo Pot 50 (All Colours)" at bounding box center [121, 291] width 216 height 216
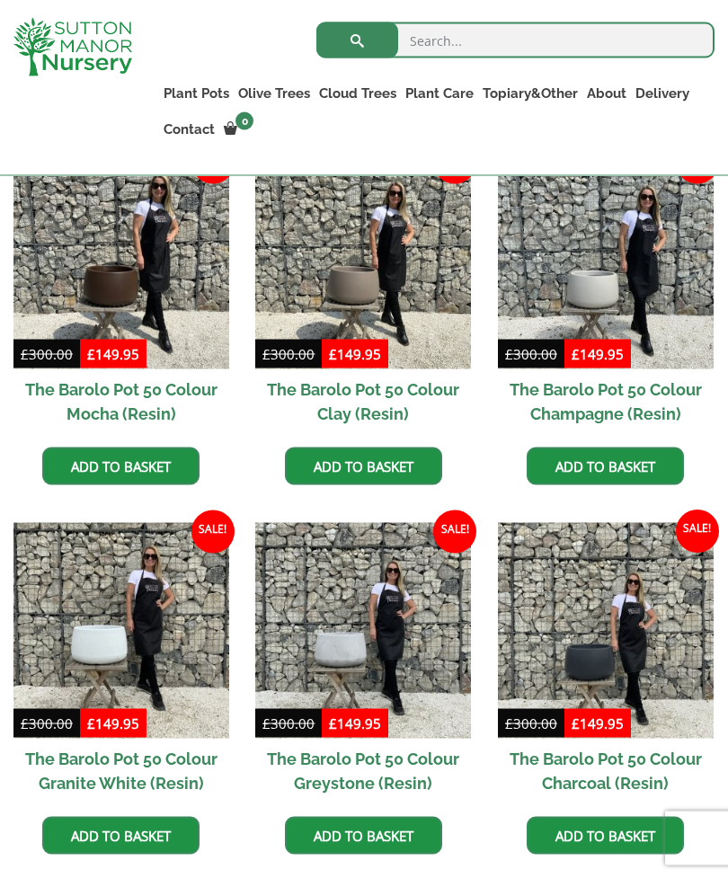
scroll to position [527, 0]
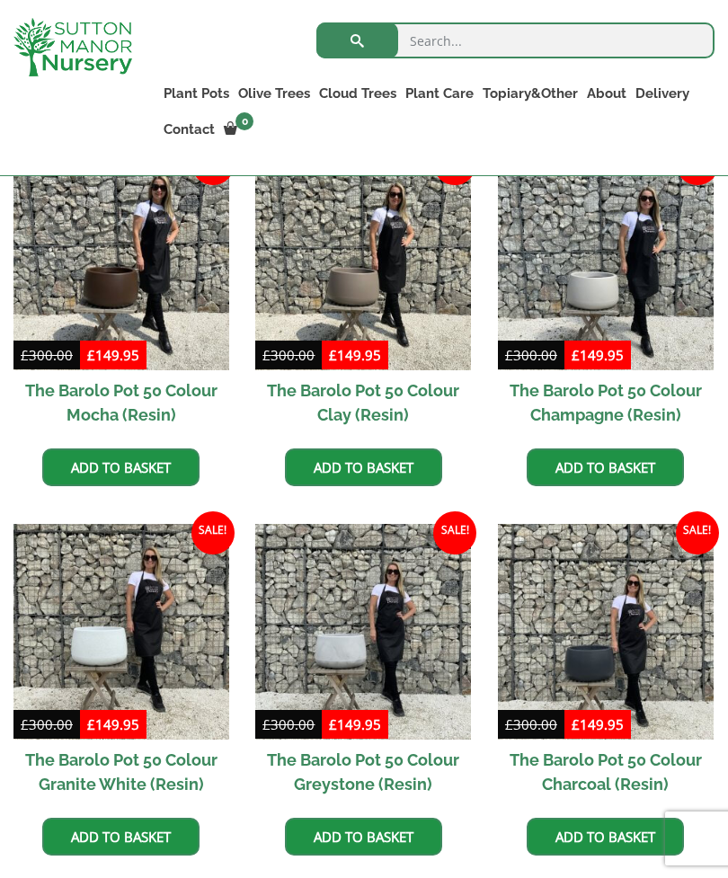
click at [598, 286] on img at bounding box center [606, 263] width 216 height 216
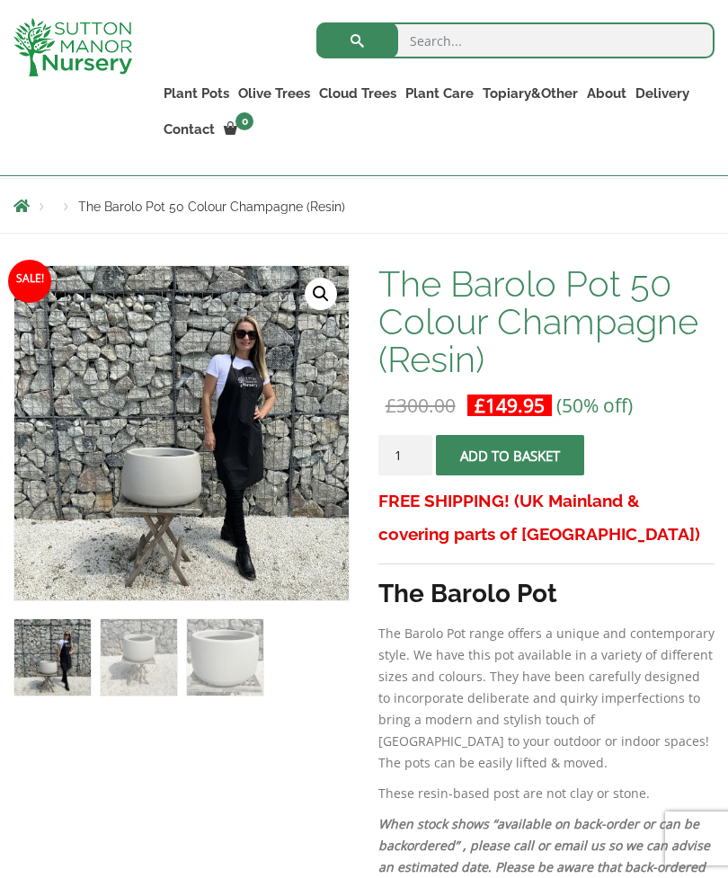
scroll to position [333, 0]
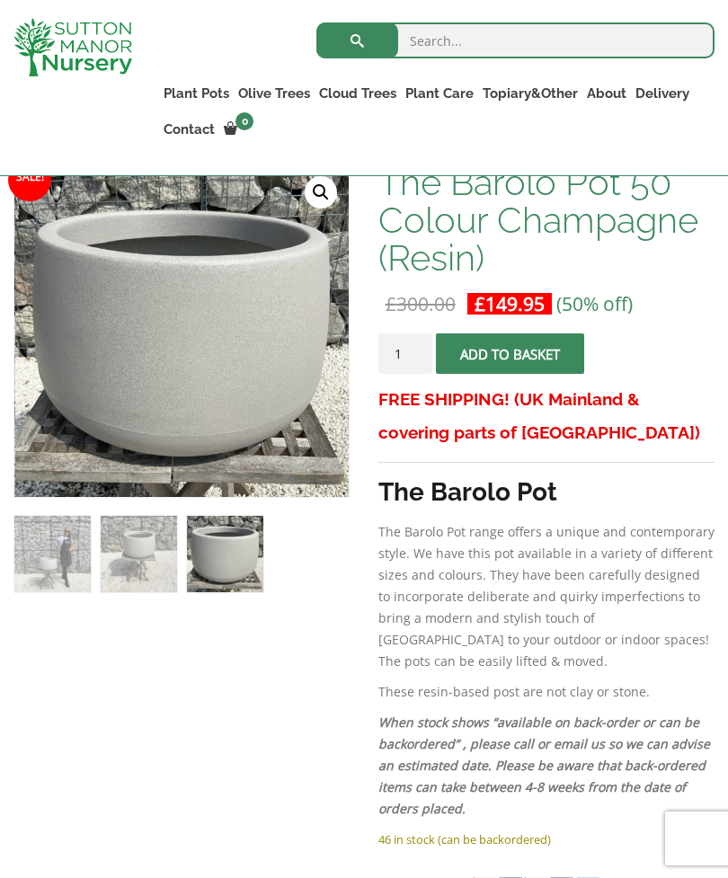
click at [319, 196] on link "🔍" at bounding box center [321, 192] width 32 height 32
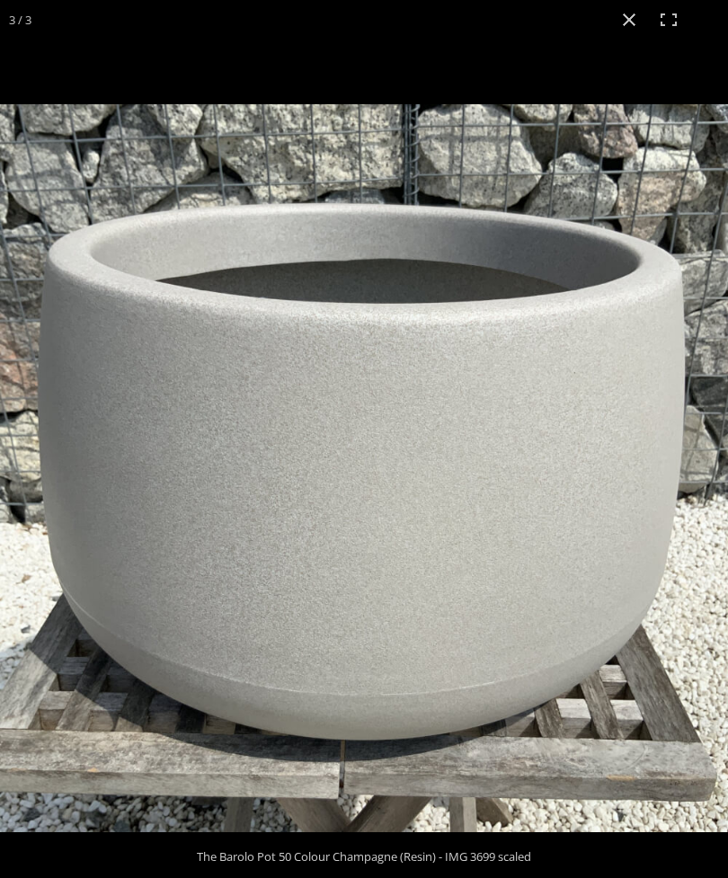
click at [623, 39] on button "Close (Esc)" at bounding box center [629, 20] width 40 height 40
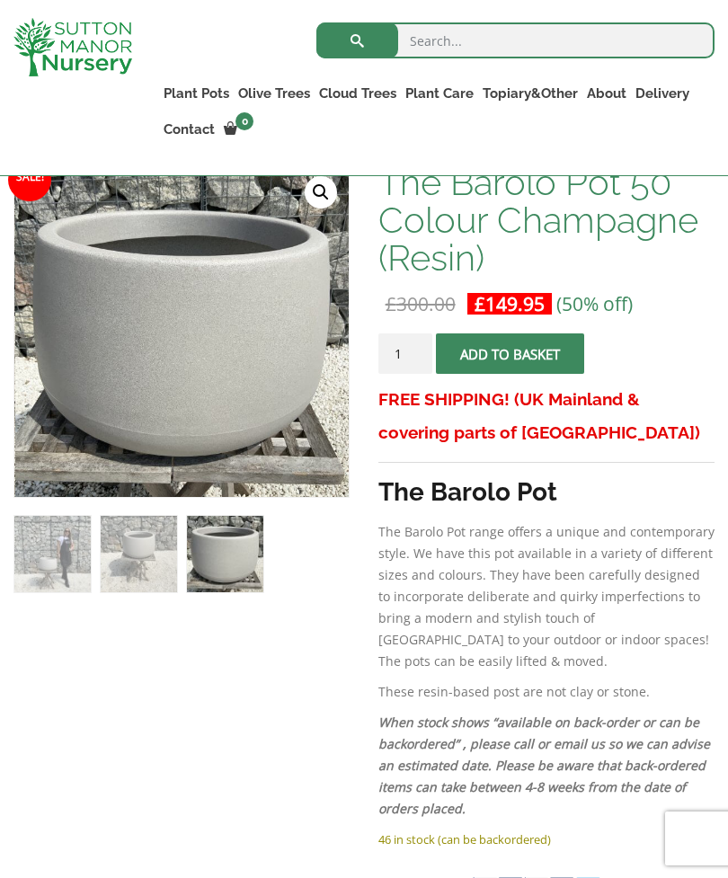
click at [566, 38] on input "search" at bounding box center [515, 40] width 398 height 36
type input "Champagne"
click at [357, 40] on button "submit" at bounding box center [357, 40] width 82 height 36
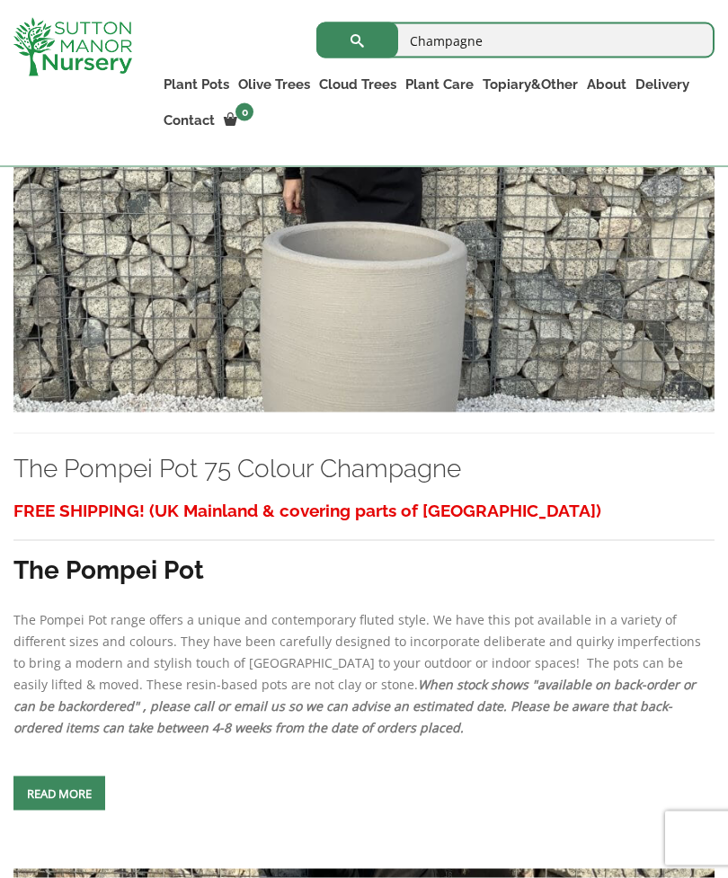
scroll to position [3479, 0]
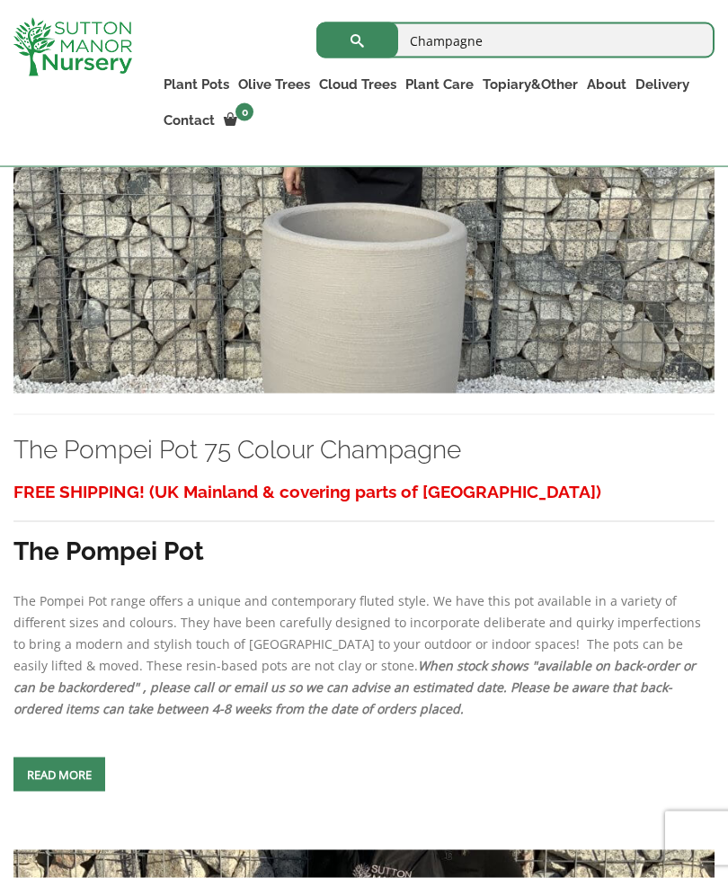
click at [426, 362] on img at bounding box center [363, 225] width 701 height 337
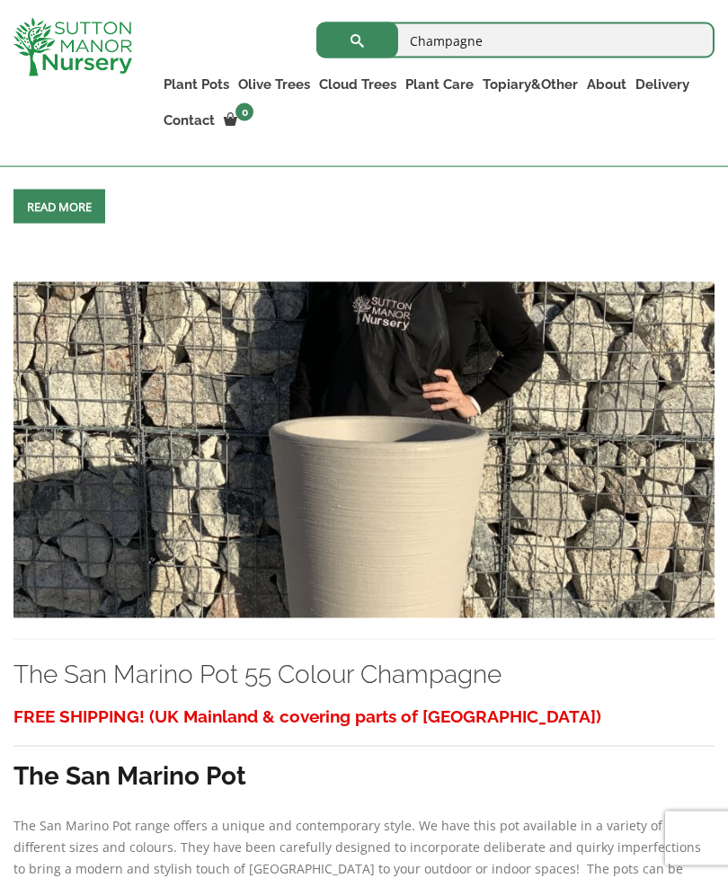
scroll to position [4215, 0]
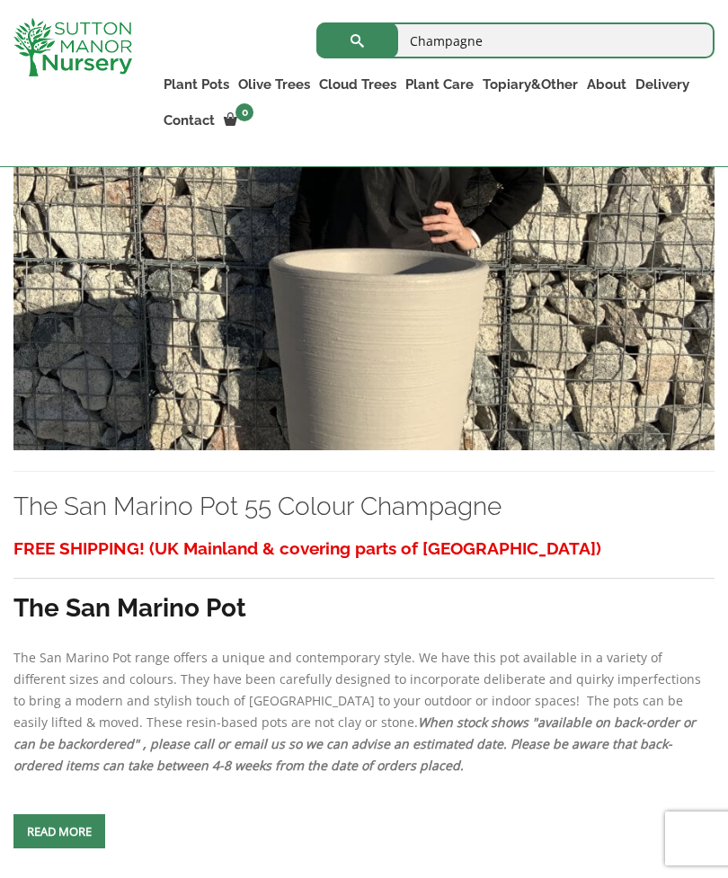
click at [449, 451] on img at bounding box center [363, 282] width 701 height 337
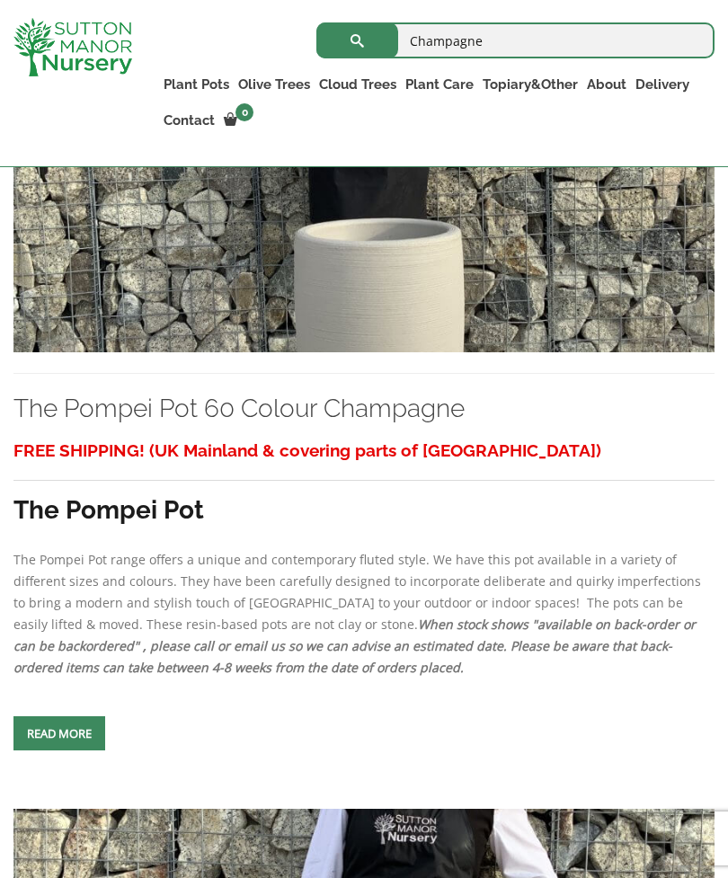
scroll to position [5120, 0]
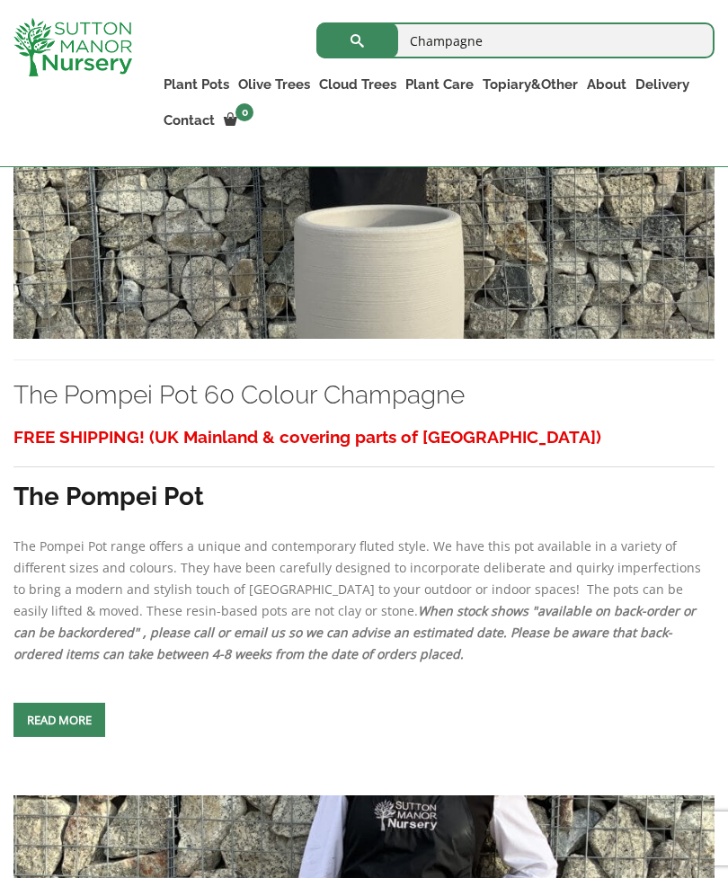
click at [423, 339] on img at bounding box center [363, 170] width 701 height 337
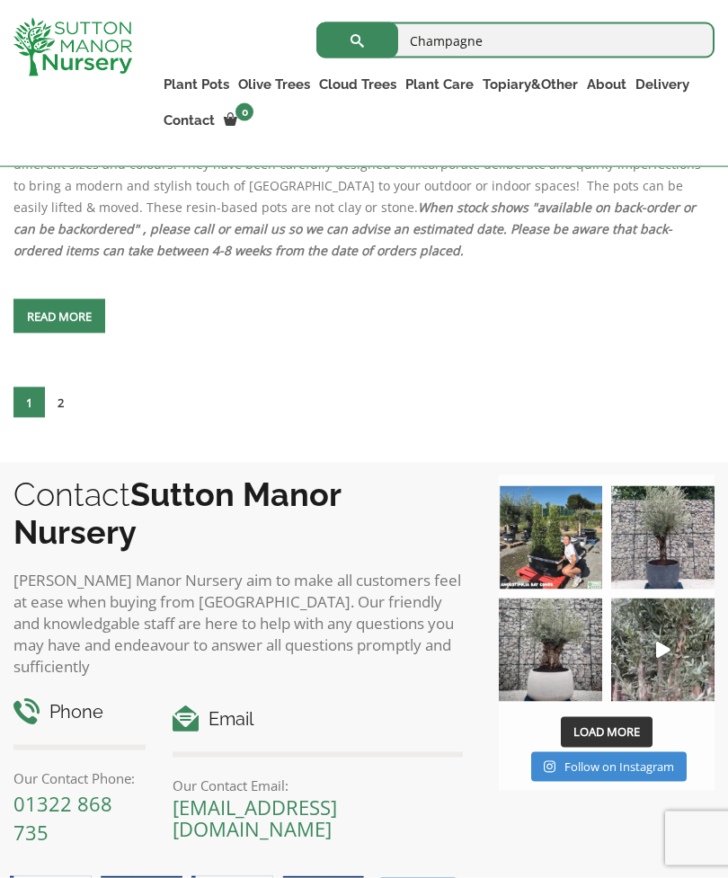
scroll to position [8018, 0]
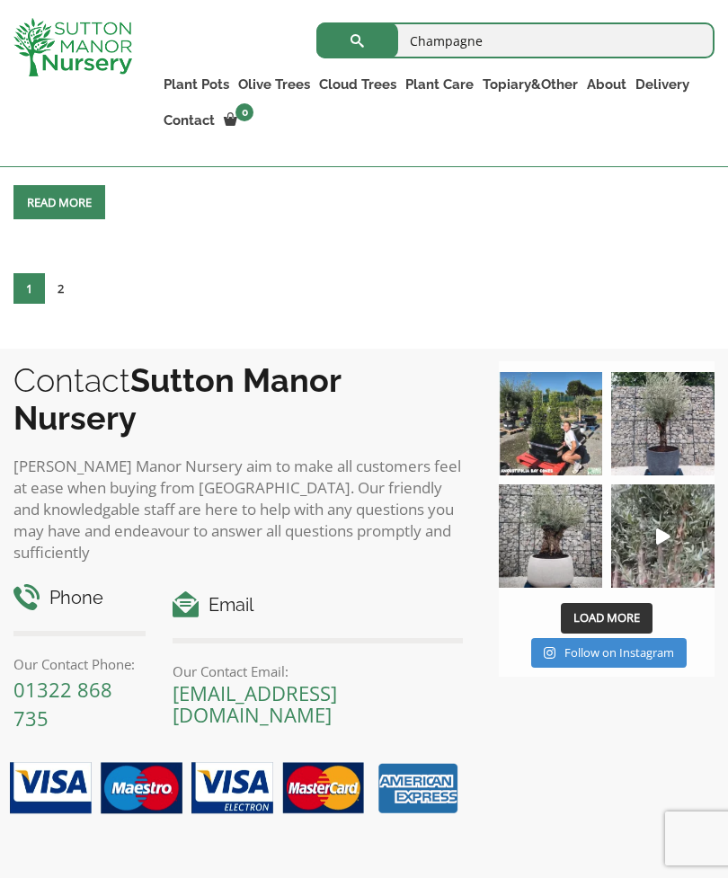
click at [67, 304] on link "2" at bounding box center [60, 288] width 31 height 31
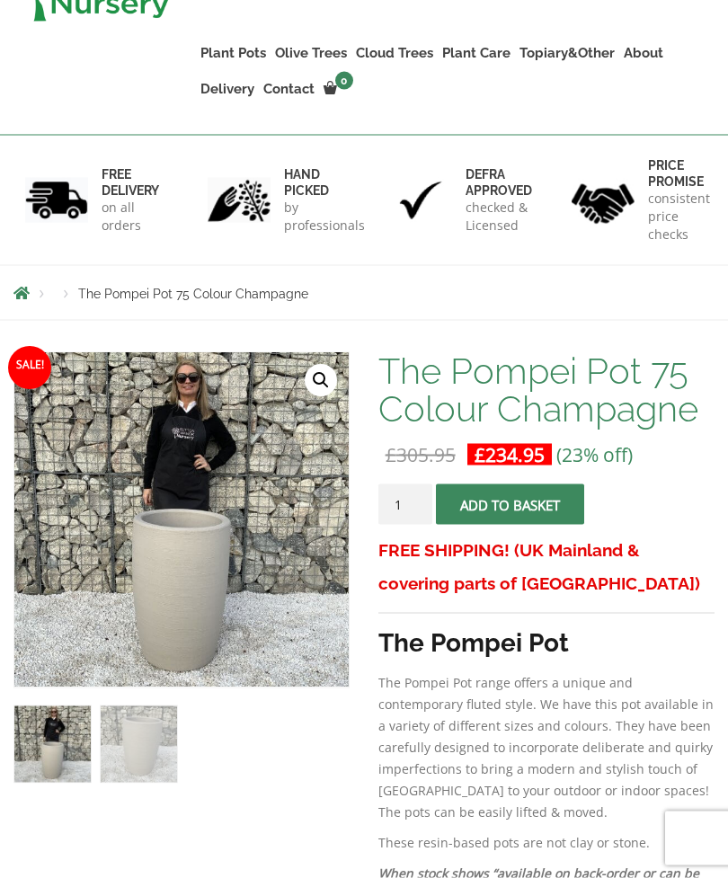
scroll to position [178, 0]
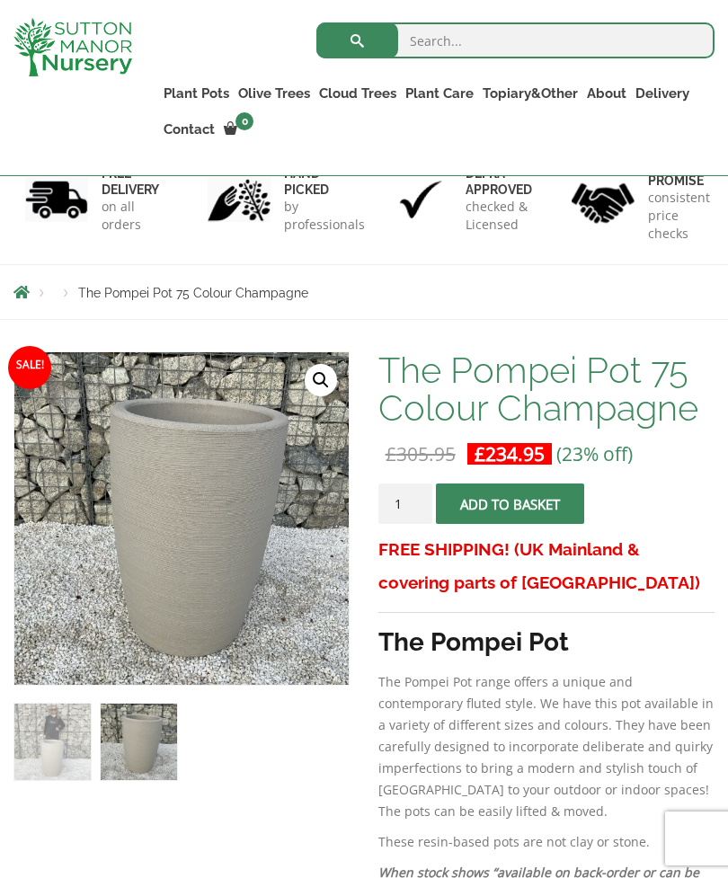
click at [325, 387] on link "🔍" at bounding box center [321, 380] width 32 height 32
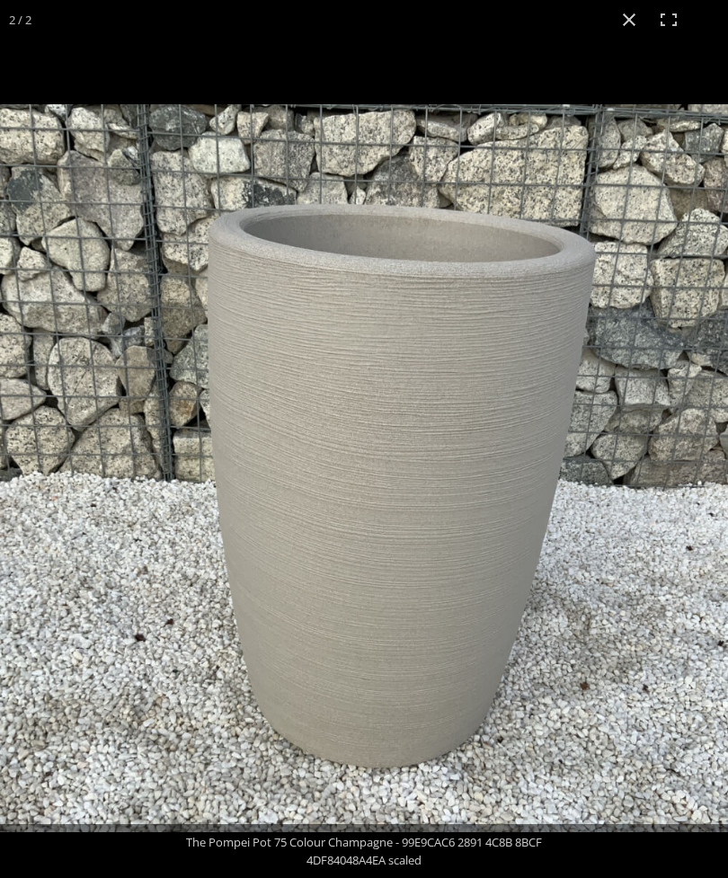
click at [628, 33] on button "Close (Esc)" at bounding box center [629, 20] width 40 height 40
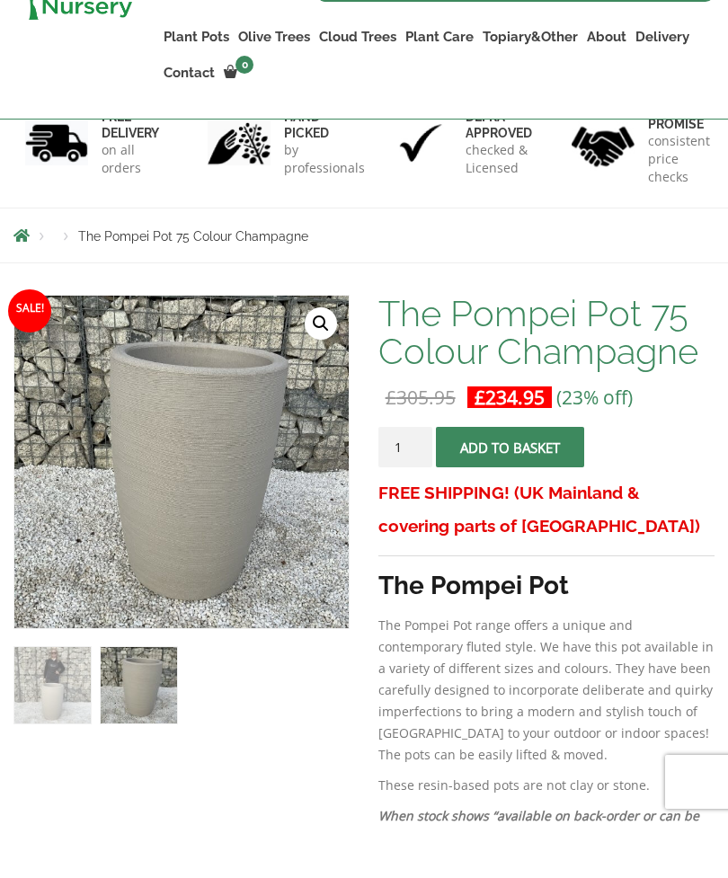
scroll to position [236, 0]
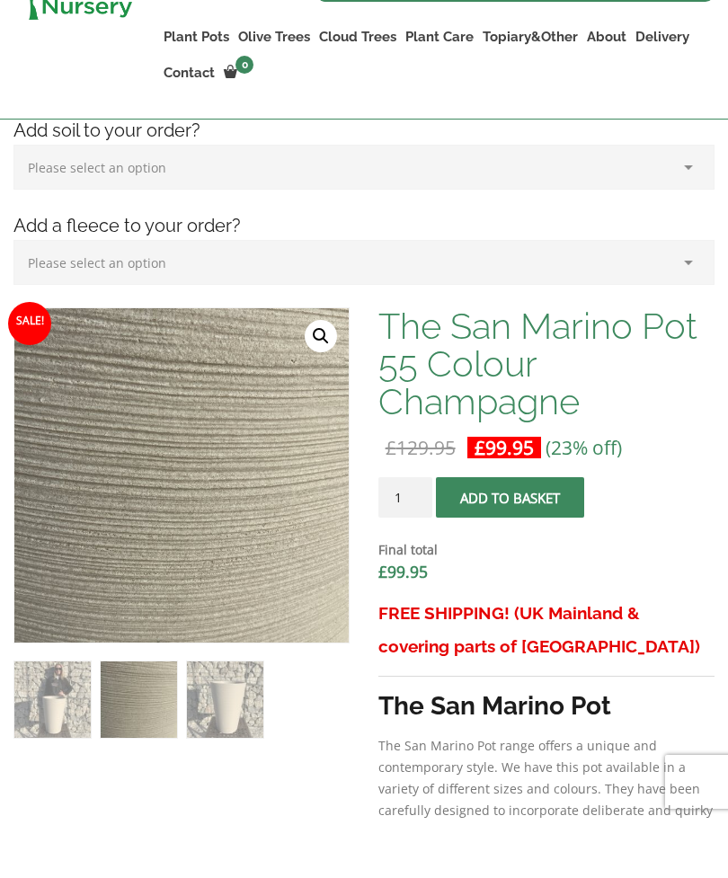
scroll to position [476, 0]
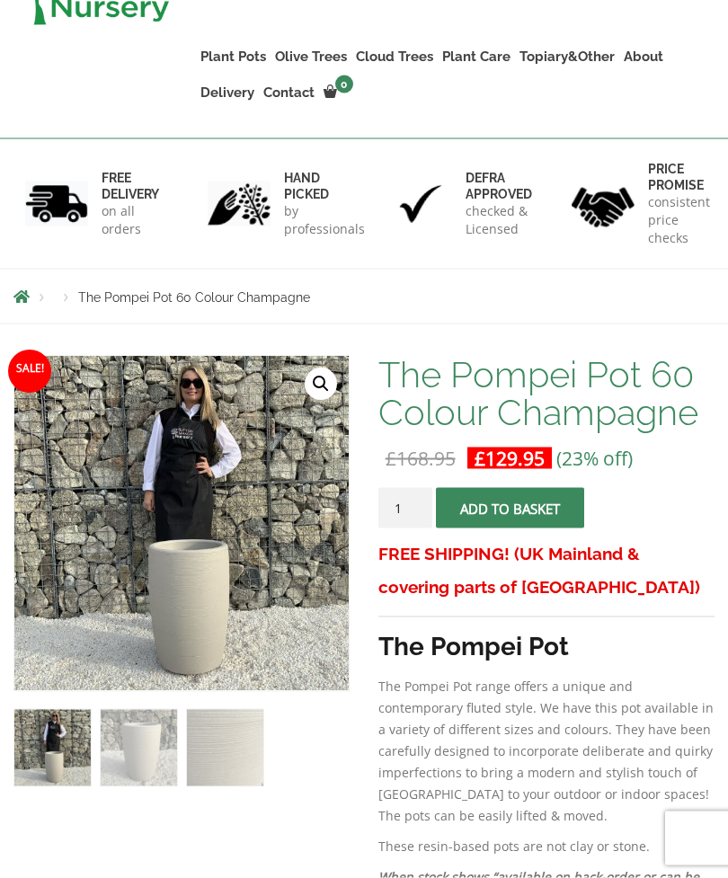
scroll to position [276, 0]
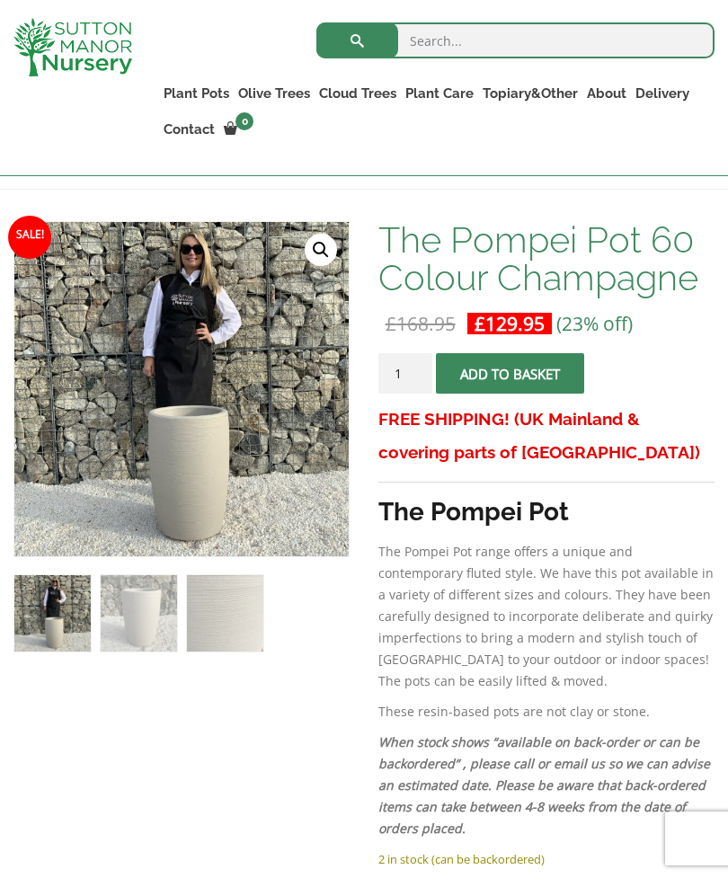
click at [209, 430] on img at bounding box center [463, 671] width 899 height 899
click at [319, 259] on link "🔍" at bounding box center [321, 250] width 32 height 32
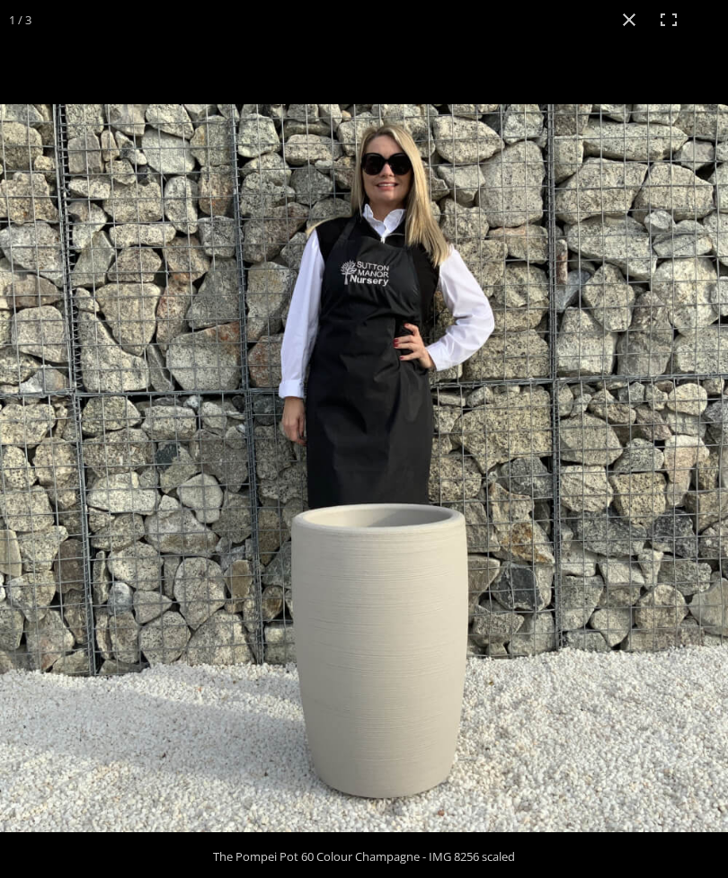
click at [633, 24] on button "Close (Esc)" at bounding box center [629, 20] width 40 height 40
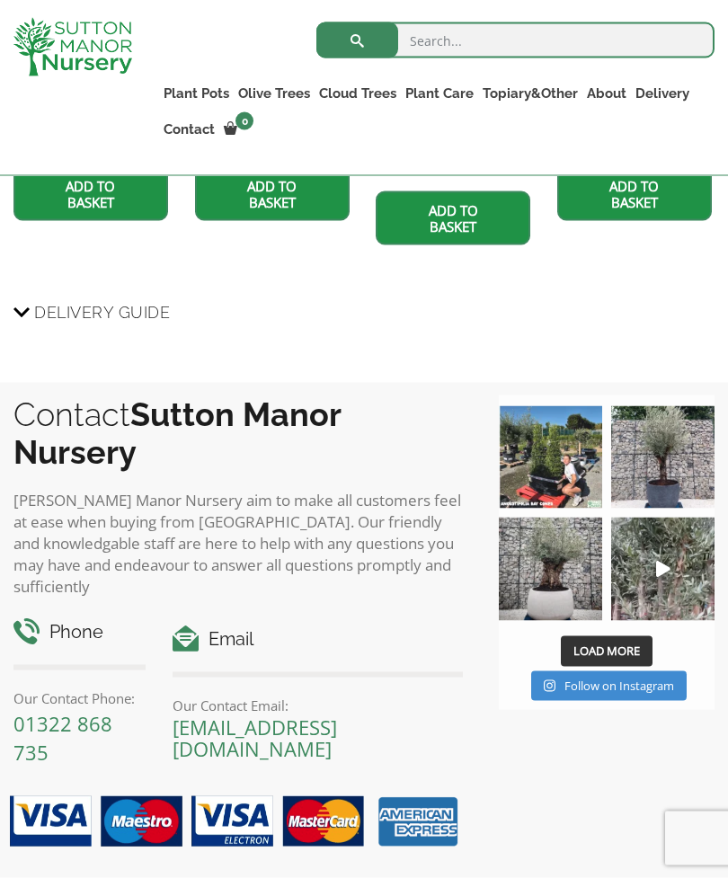
scroll to position [1925, 0]
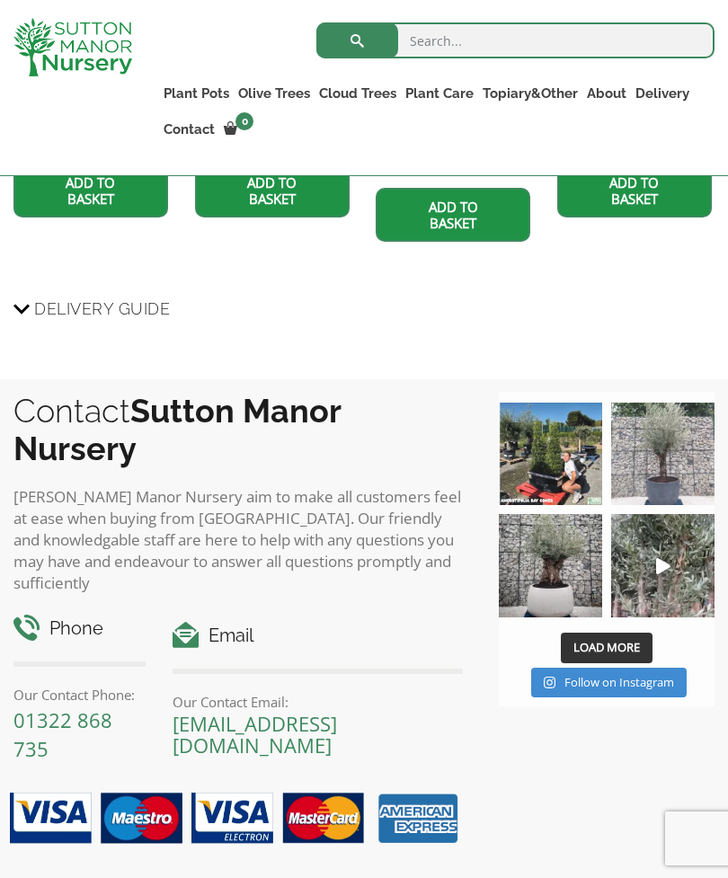
click at [680, 461] on img at bounding box center [662, 454] width 103 height 103
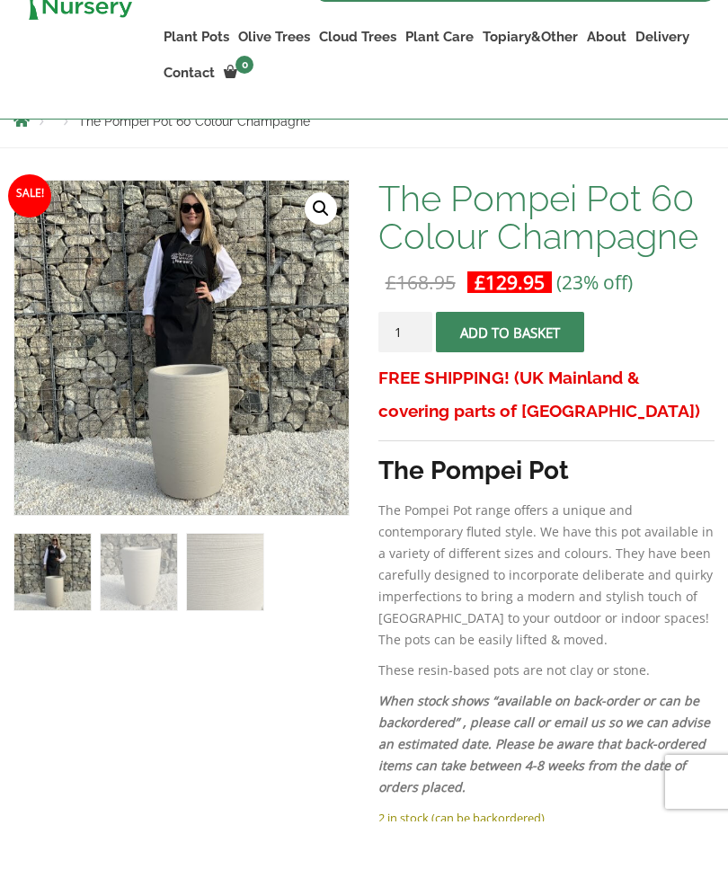
scroll to position [318, 0]
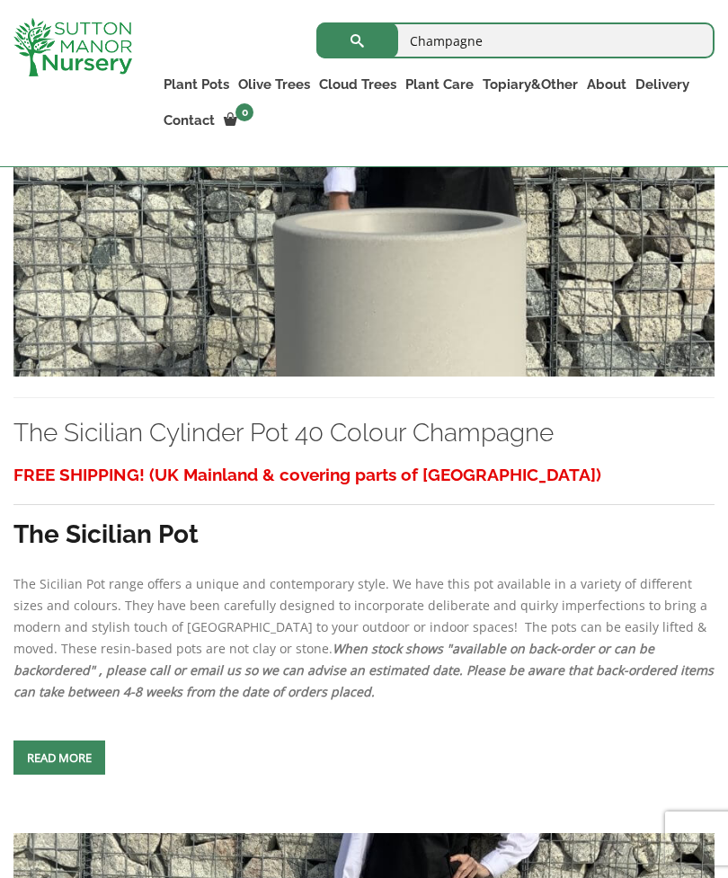
scroll to position [1373, 0]
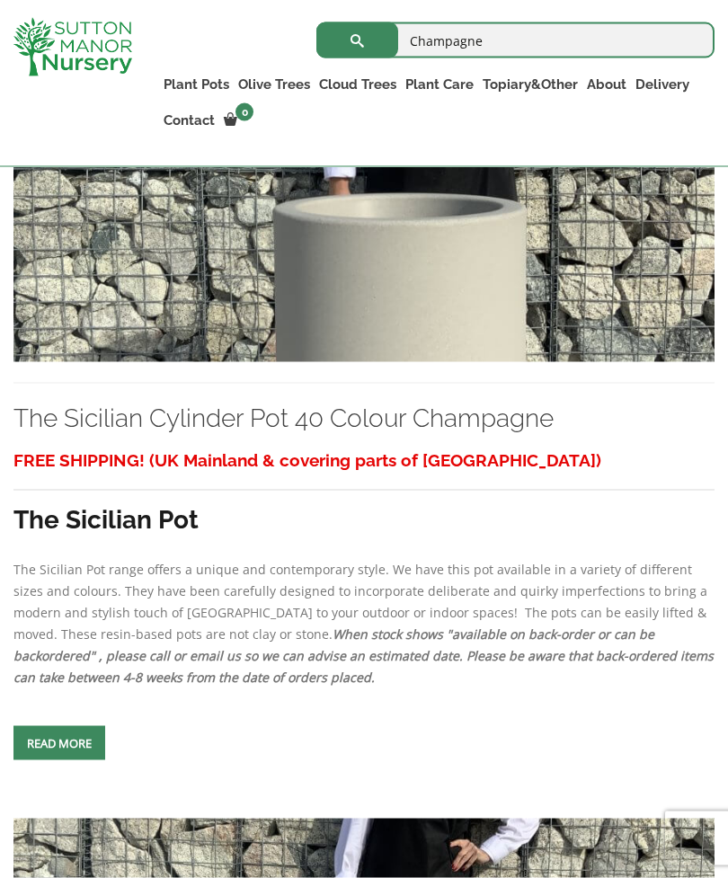
click at [428, 292] on img at bounding box center [363, 194] width 701 height 337
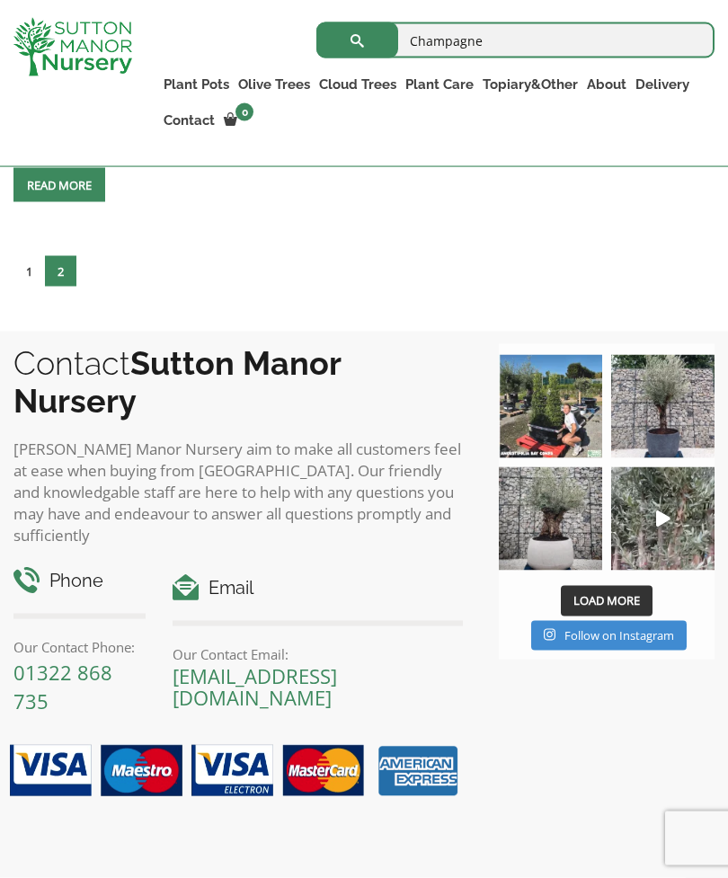
scroll to position [5937, 0]
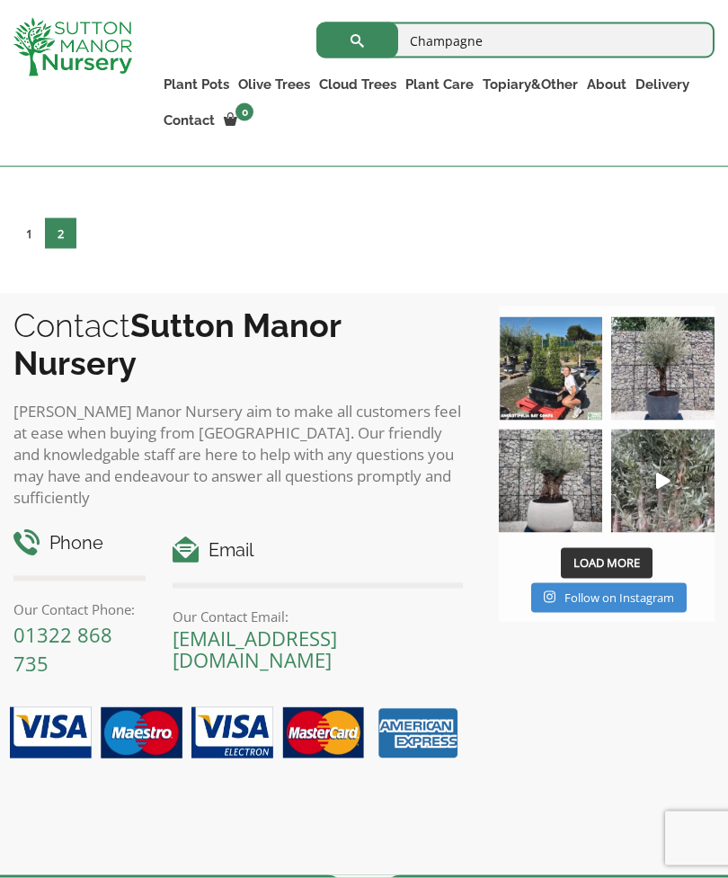
click at [31, 249] on link "1" at bounding box center [28, 233] width 31 height 31
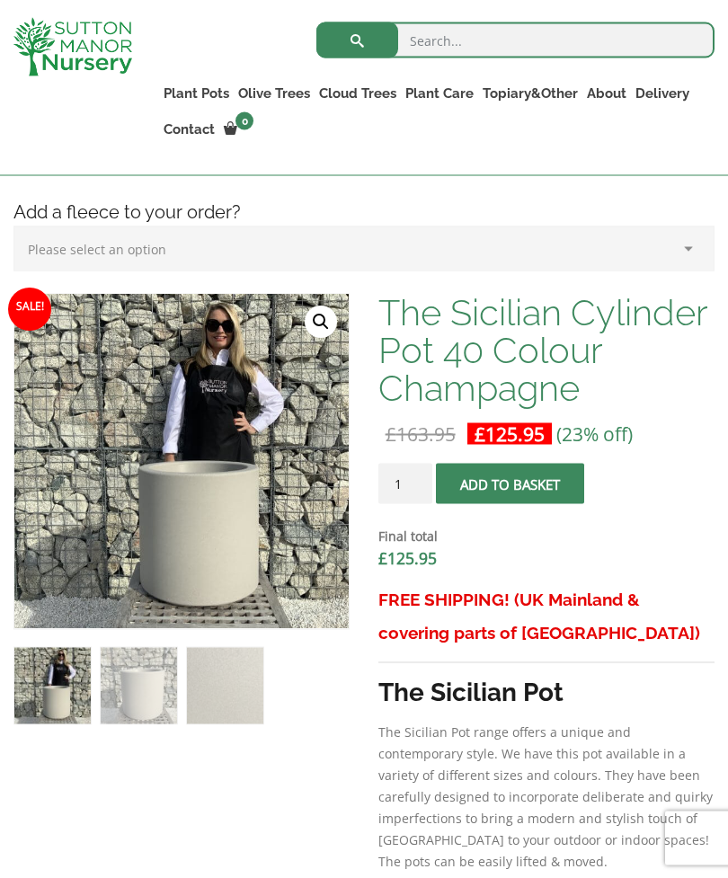
scroll to position [490, 0]
click at [217, 490] on img at bounding box center [463, 743] width 899 height 899
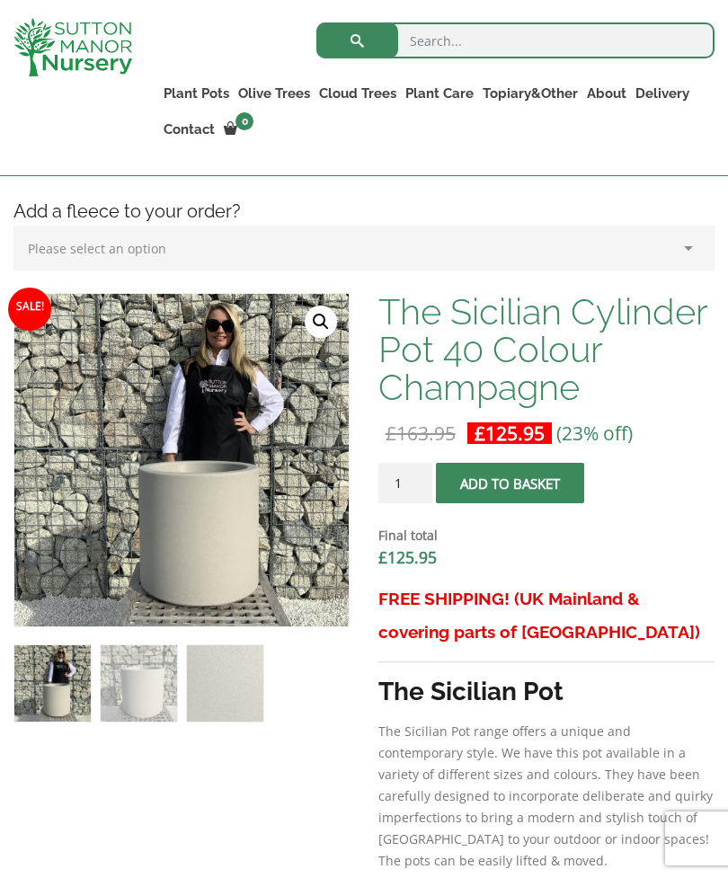
click at [329, 327] on link "🔍" at bounding box center [321, 322] width 32 height 32
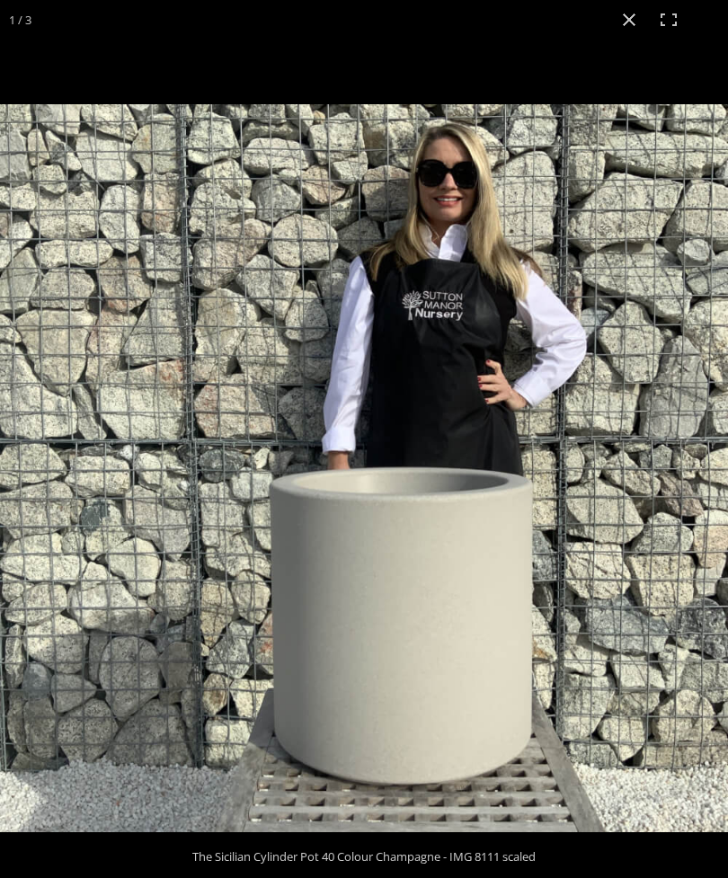
click at [622, 30] on button "Close (Esc)" at bounding box center [629, 20] width 40 height 40
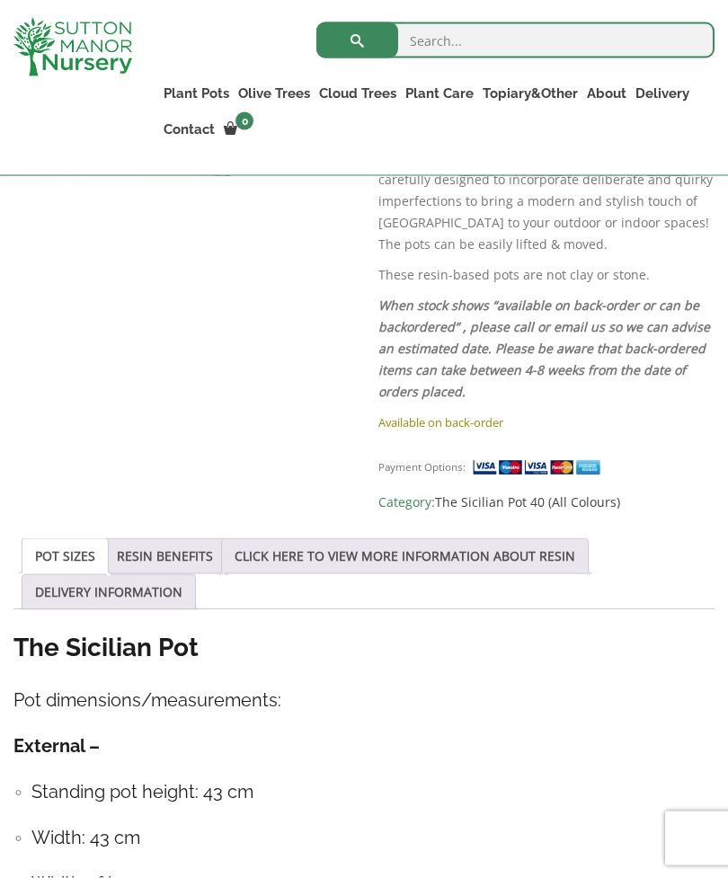
scroll to position [1113, 0]
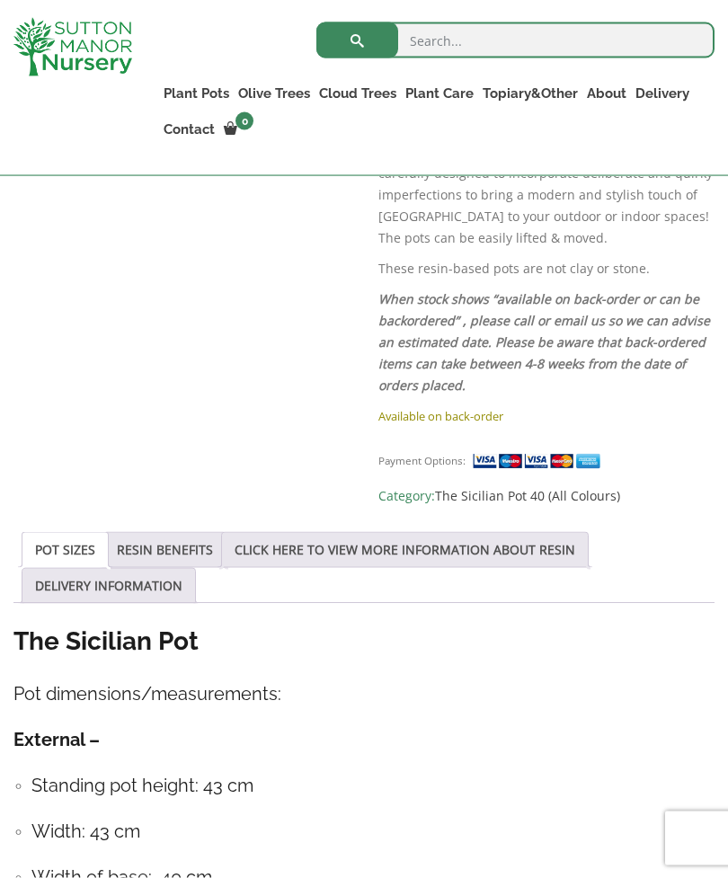
click at [575, 537] on link "CLICK HERE TO VIEW MORE INFORMATION ABOUT RESIN" at bounding box center [405, 550] width 341 height 34
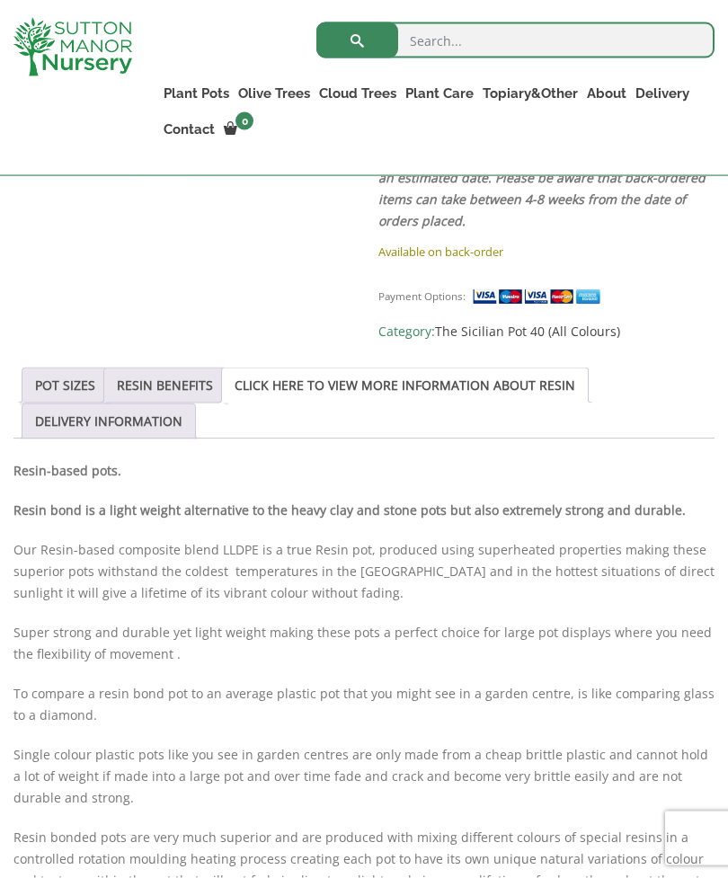
scroll to position [1270, 0]
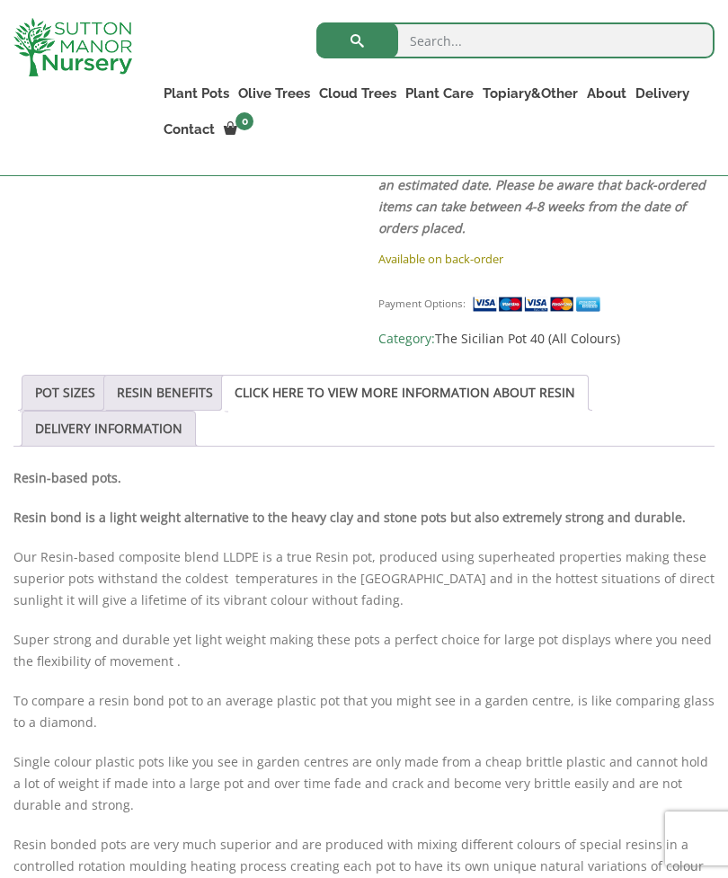
click at [168, 413] on link "DELIVERY INFORMATION" at bounding box center [108, 429] width 147 height 34
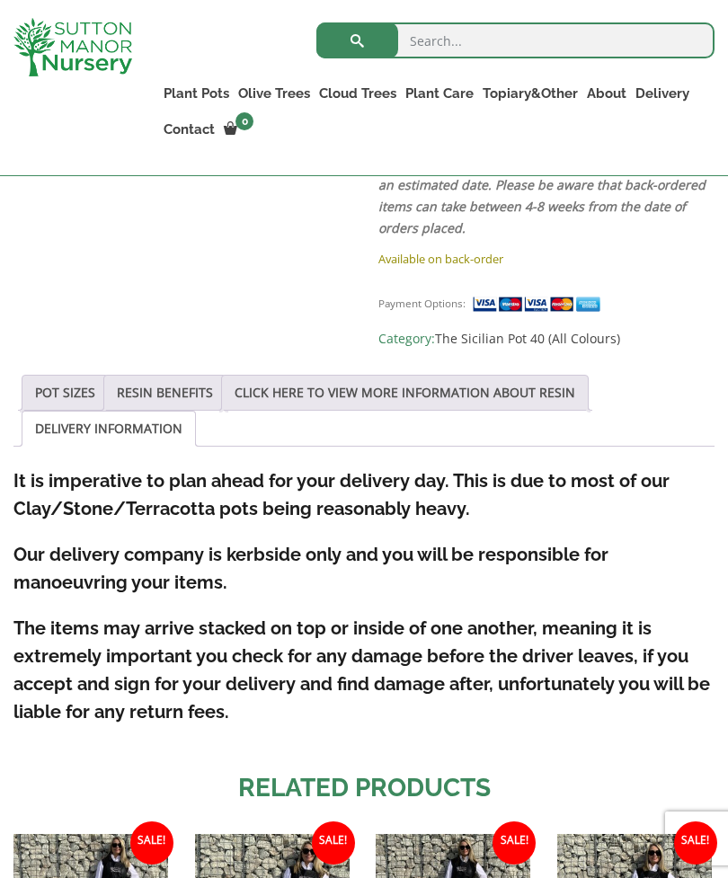
click at [73, 376] on link "POT SIZES" at bounding box center [65, 393] width 60 height 34
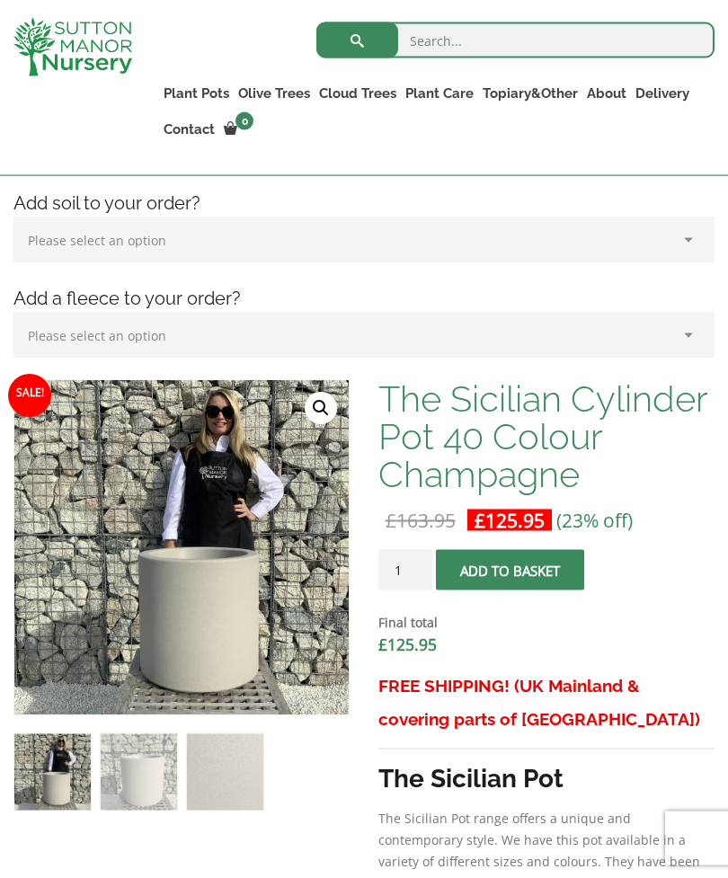
scroll to position [404, 0]
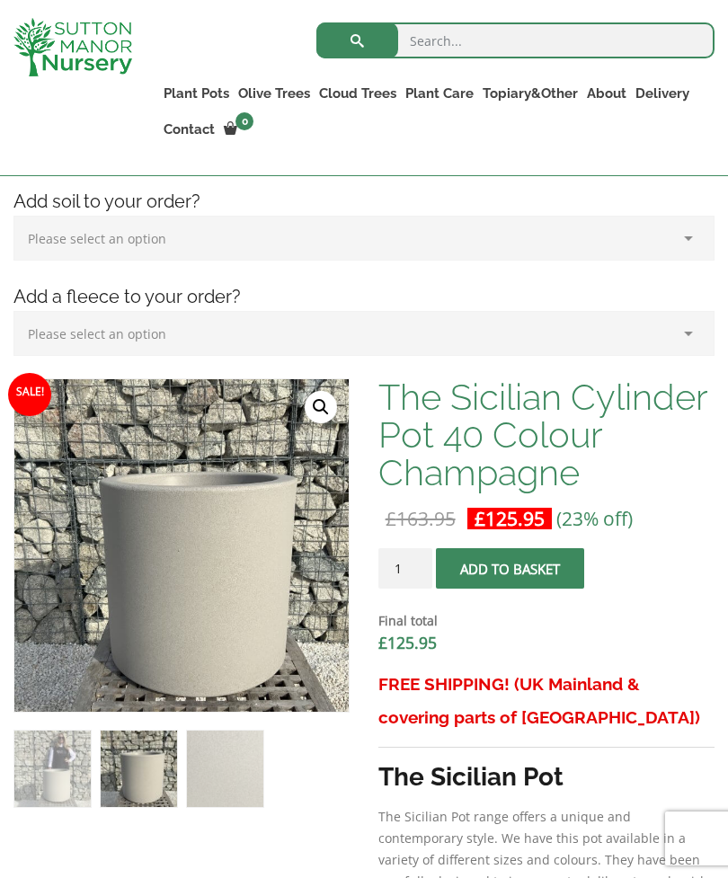
click at [307, 421] on img at bounding box center [463, 828] width 899 height 899
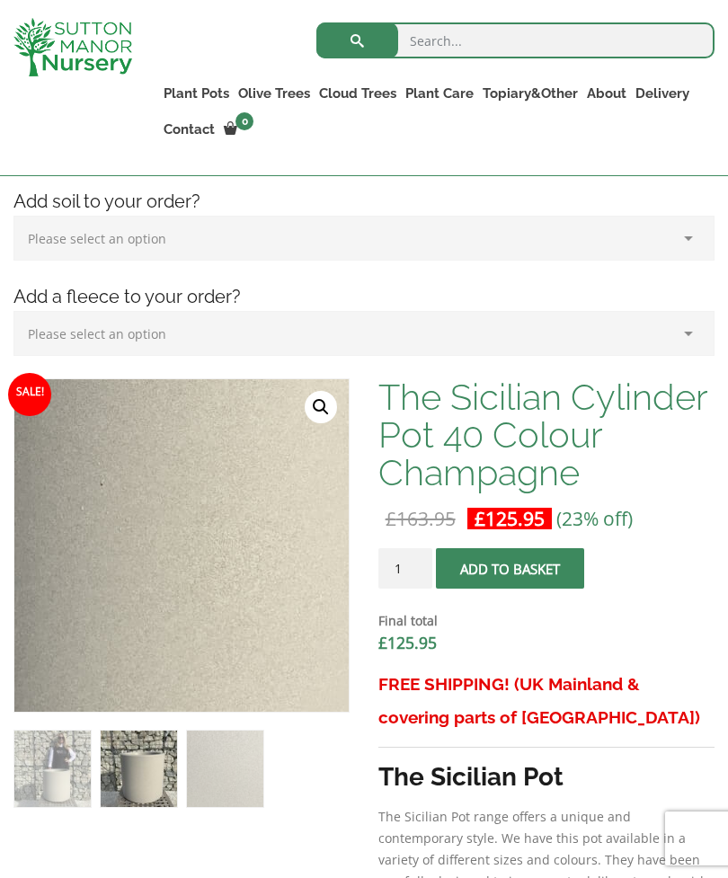
click at [225, 591] on img at bounding box center [110, 471] width 899 height 899
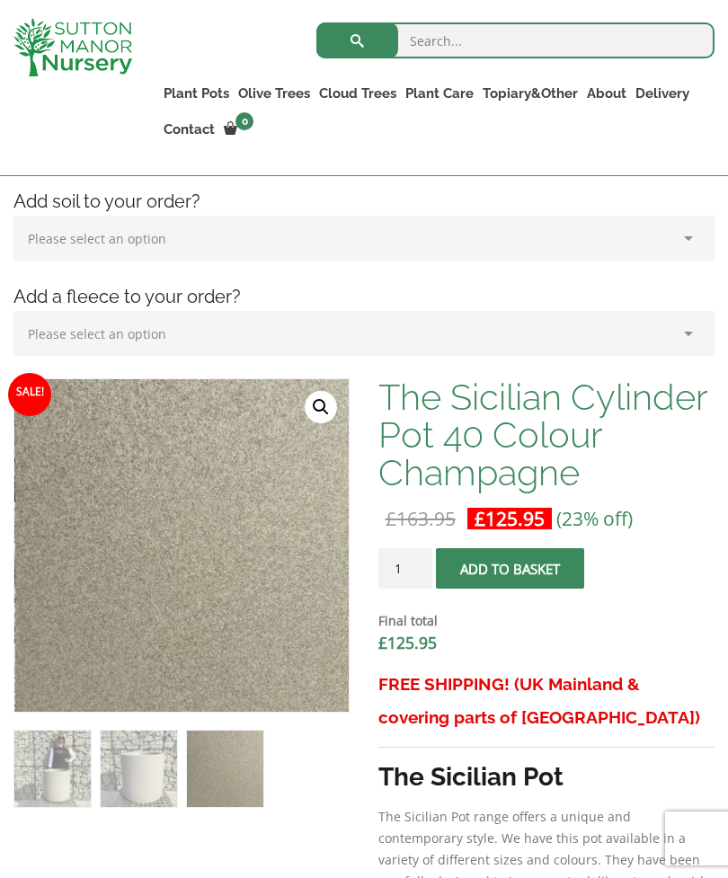
click at [322, 414] on link "🔍" at bounding box center [321, 407] width 32 height 32
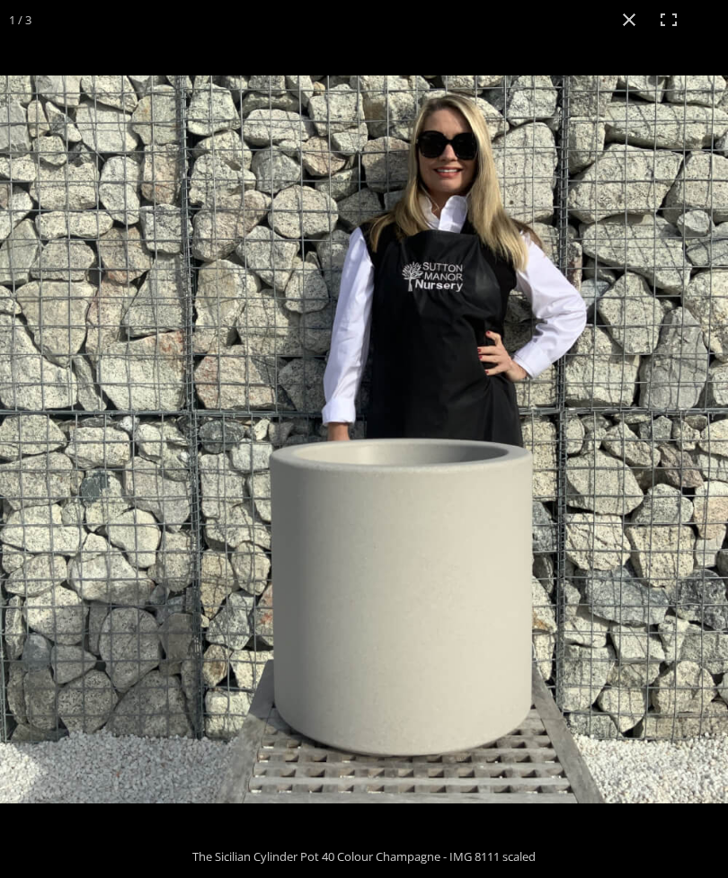
click at [629, 23] on button "Close (Esc)" at bounding box center [629, 20] width 40 height 40
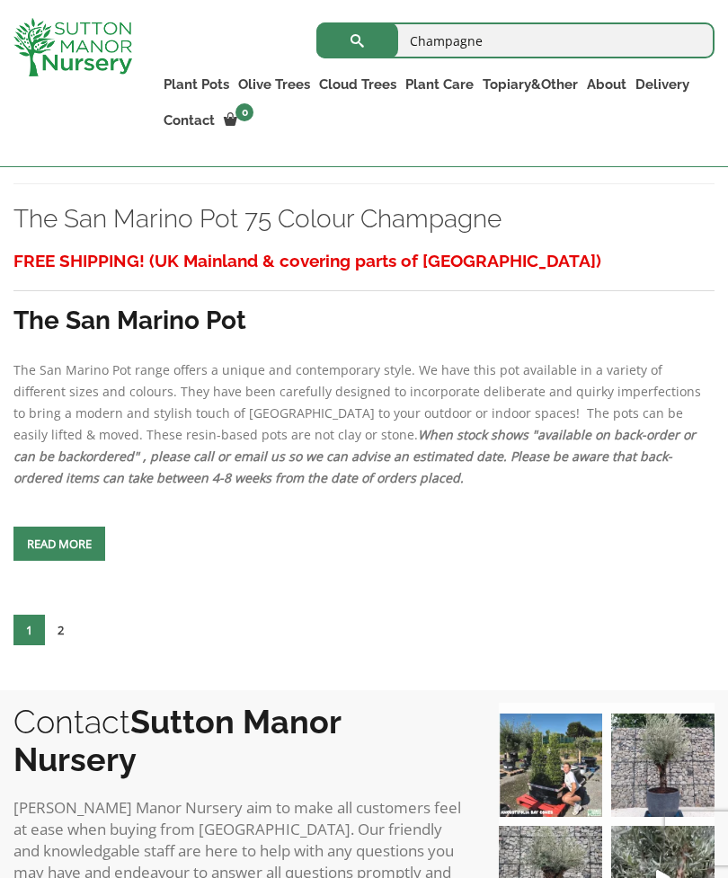
scroll to position [7644, 0]
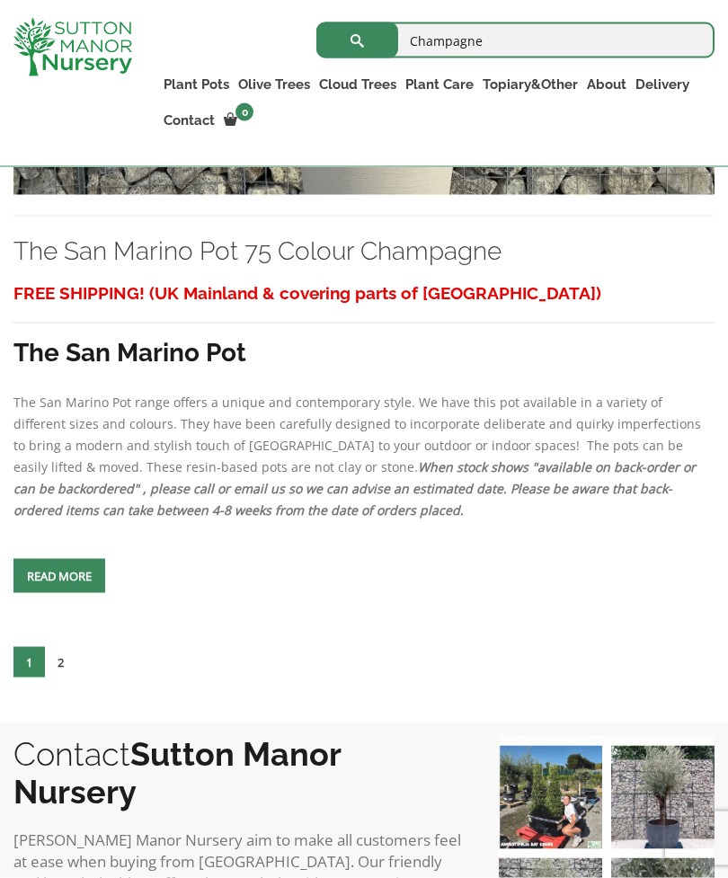
click at [414, 196] on img at bounding box center [363, 27] width 701 height 337
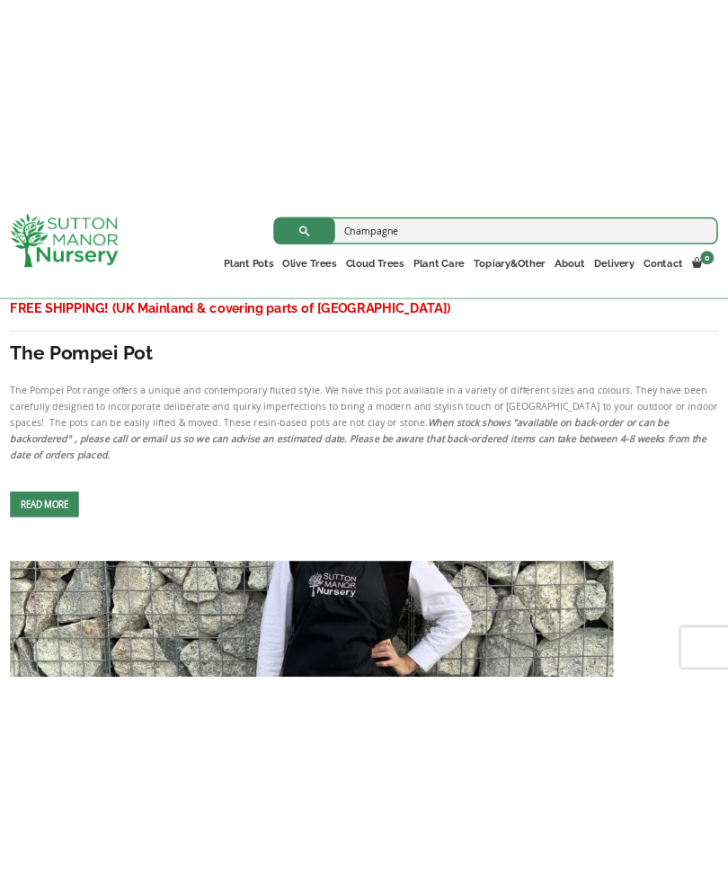
scroll to position [6058, 0]
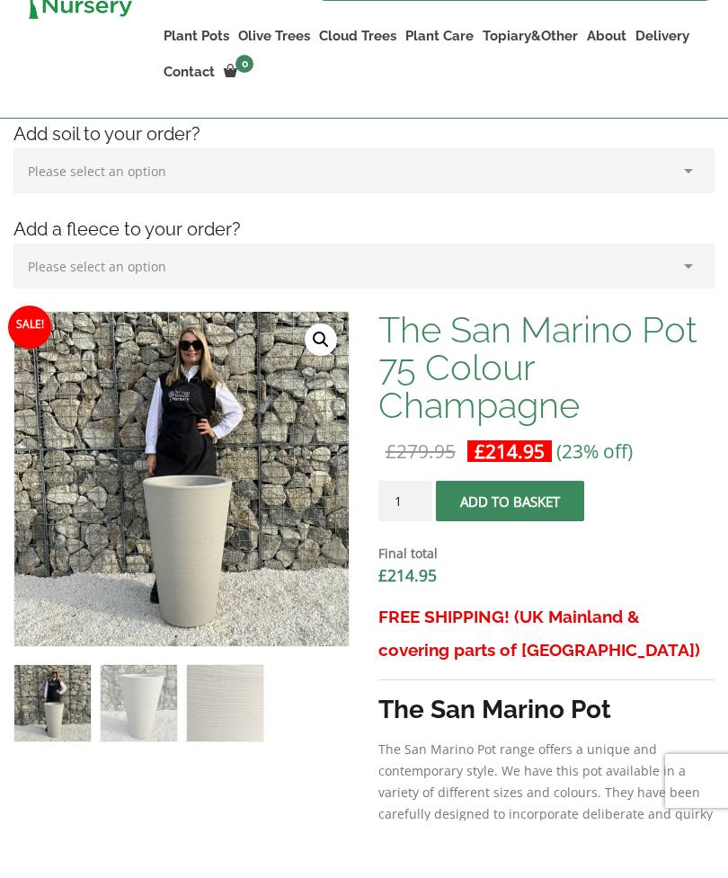
scroll to position [472, 0]
